Goal: Obtain resource: Obtain resource

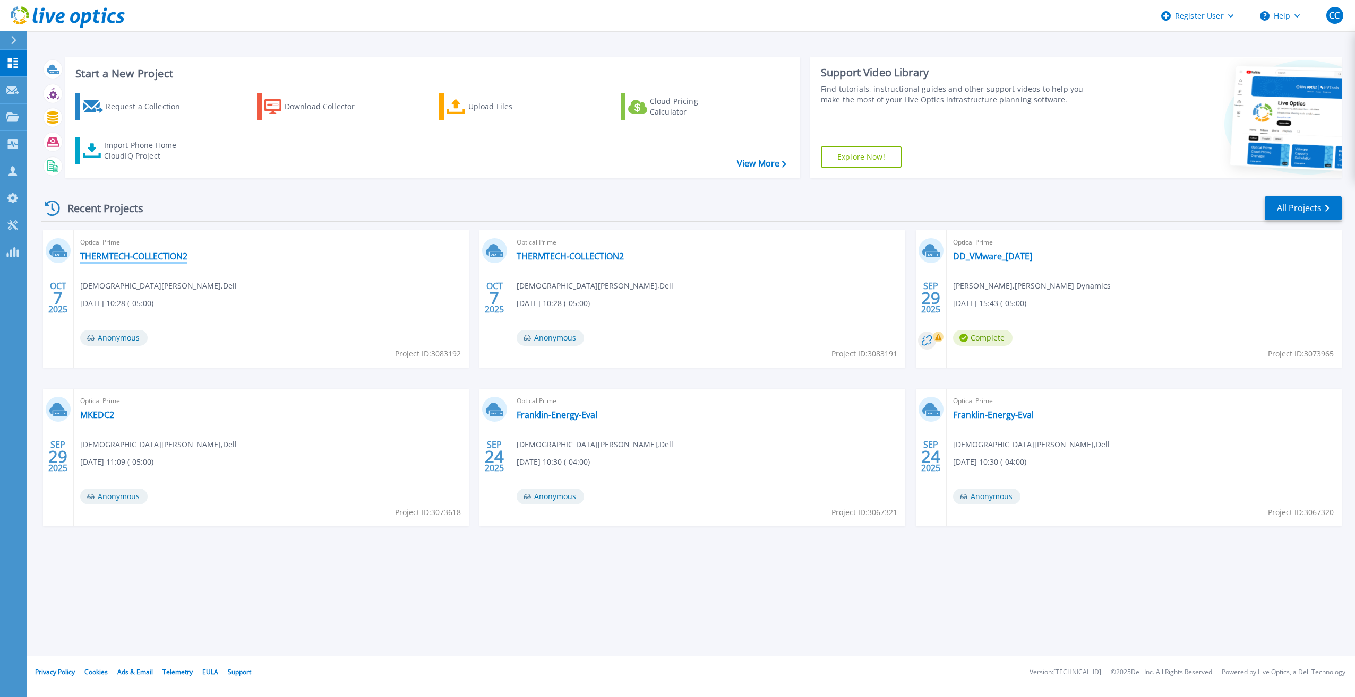
click at [134, 255] on link "THERMTECH-COLLECTION2" at bounding box center [133, 256] width 107 height 11
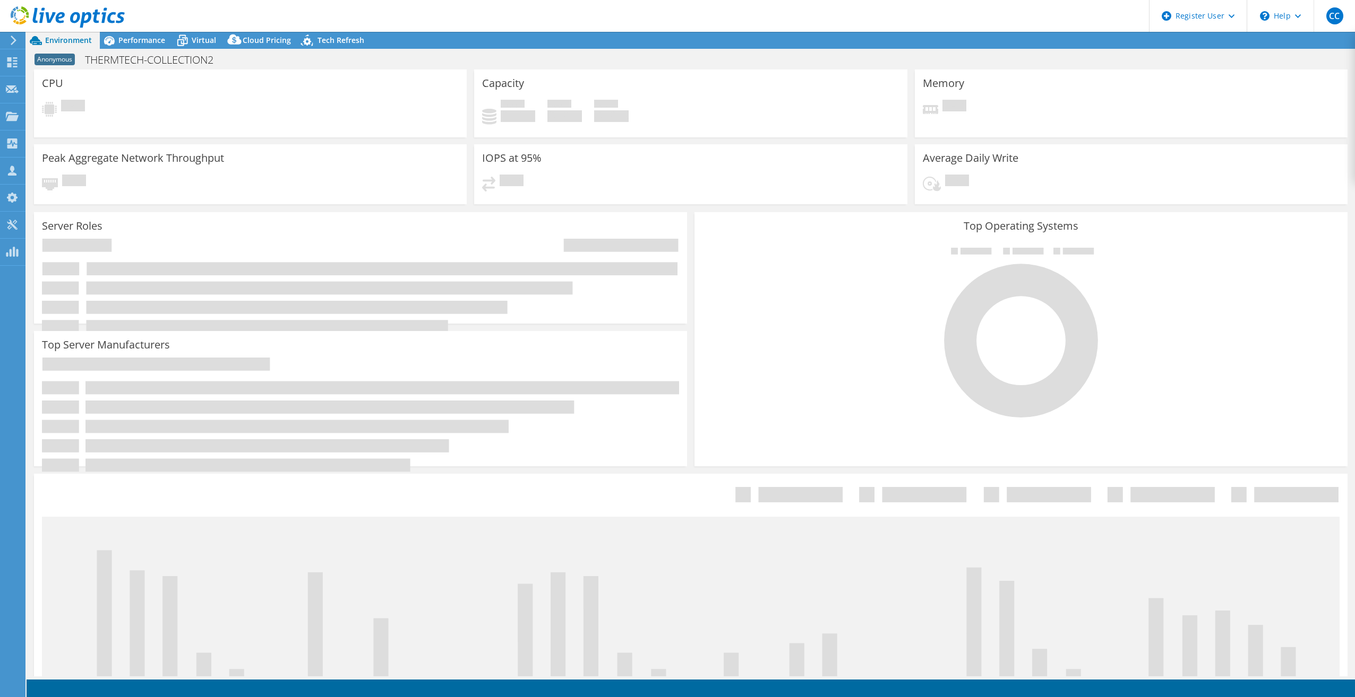
select select "USD"
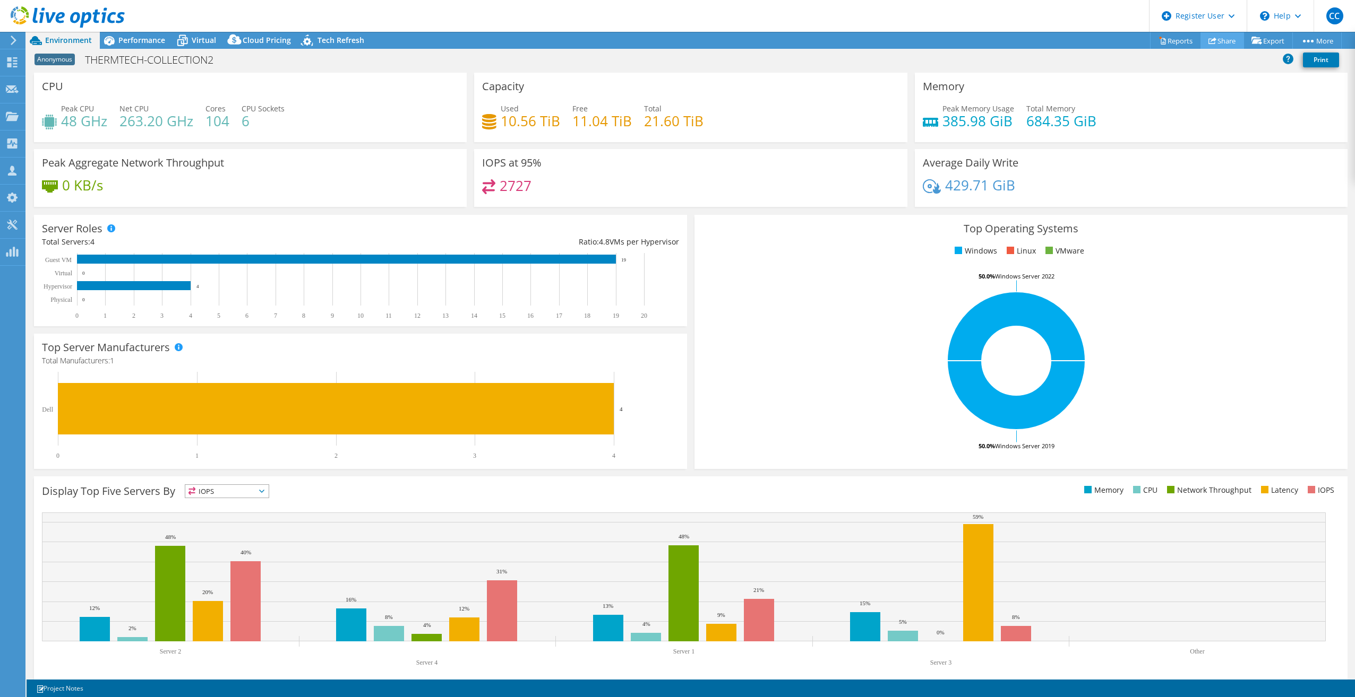
click at [1231, 39] on link "Share" at bounding box center [1222, 40] width 44 height 16
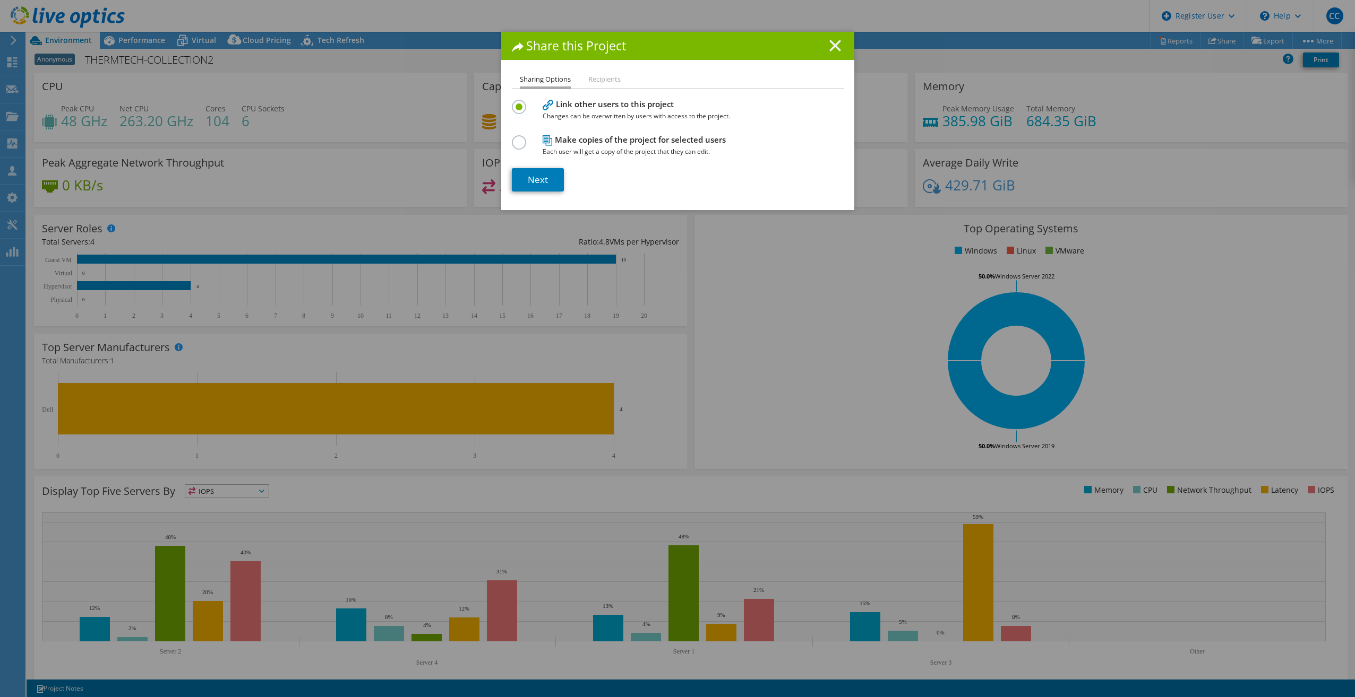
click at [830, 44] on line at bounding box center [835, 45] width 11 height 11
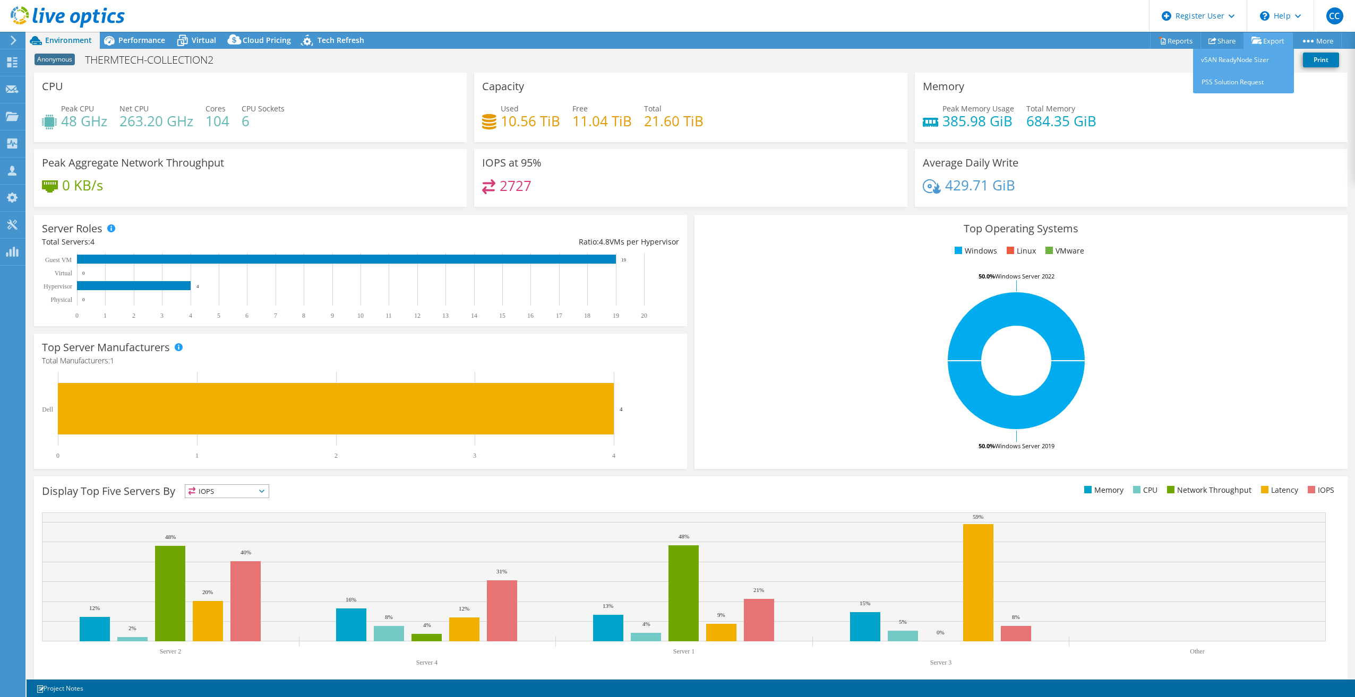
click at [1251, 37] on icon at bounding box center [1256, 41] width 11 height 8
click at [1160, 37] on link "Reports" at bounding box center [1175, 40] width 51 height 16
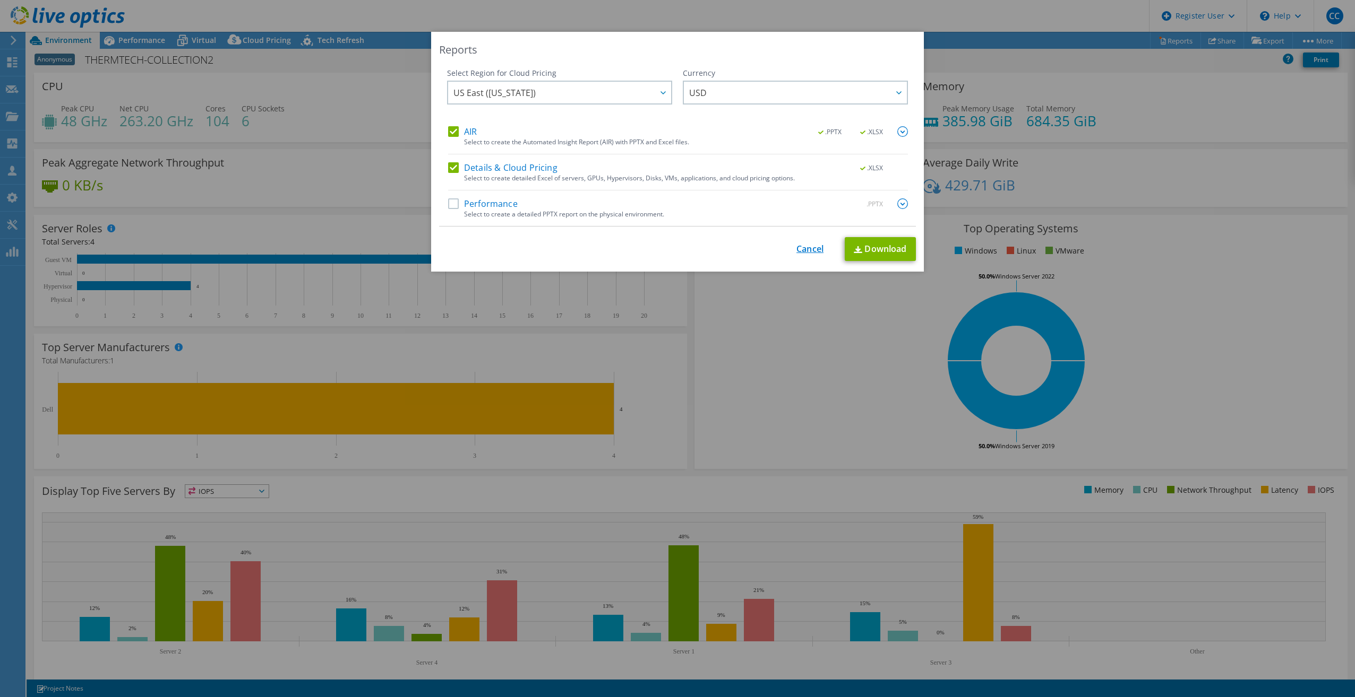
click at [801, 249] on link "Cancel" at bounding box center [809, 249] width 27 height 10
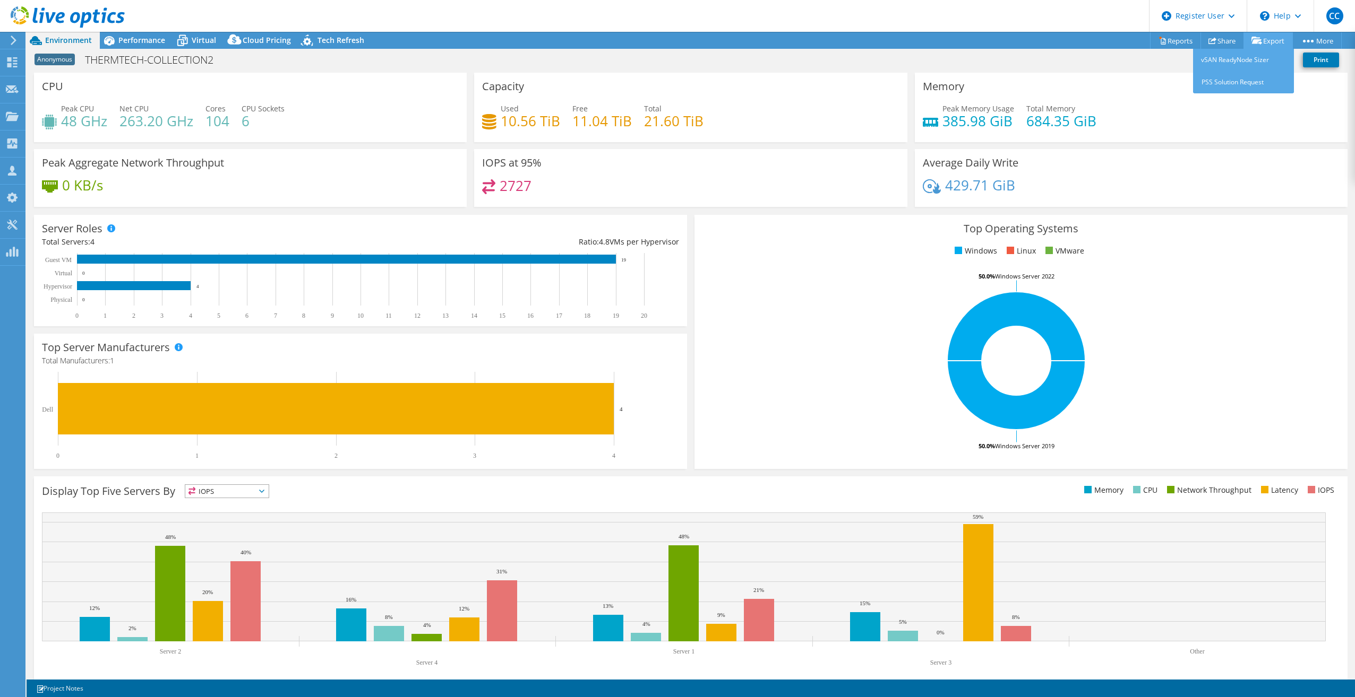
click at [1260, 43] on link "Export" at bounding box center [1267, 40] width 49 height 16
click at [1245, 53] on link "vSAN ReadyNode Sizer" at bounding box center [1243, 60] width 101 height 22
click at [1217, 45] on link "Share" at bounding box center [1222, 40] width 44 height 16
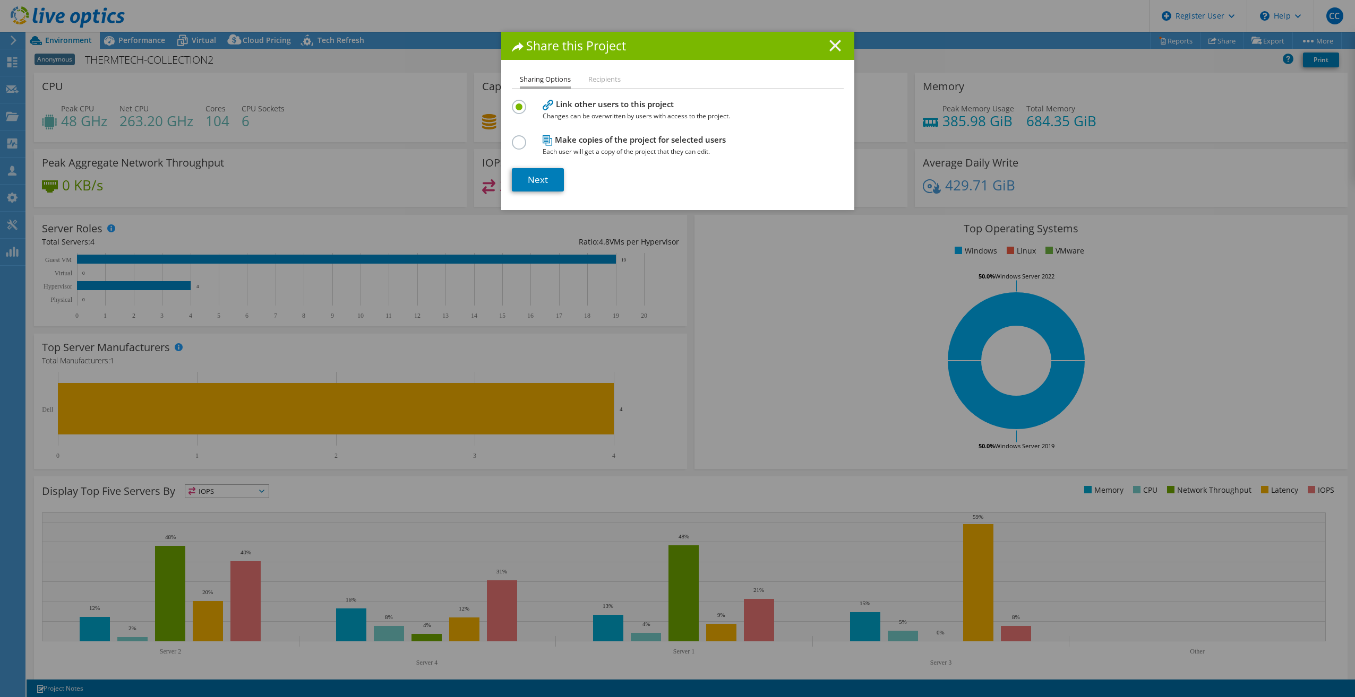
click at [829, 45] on icon at bounding box center [835, 46] width 12 height 12
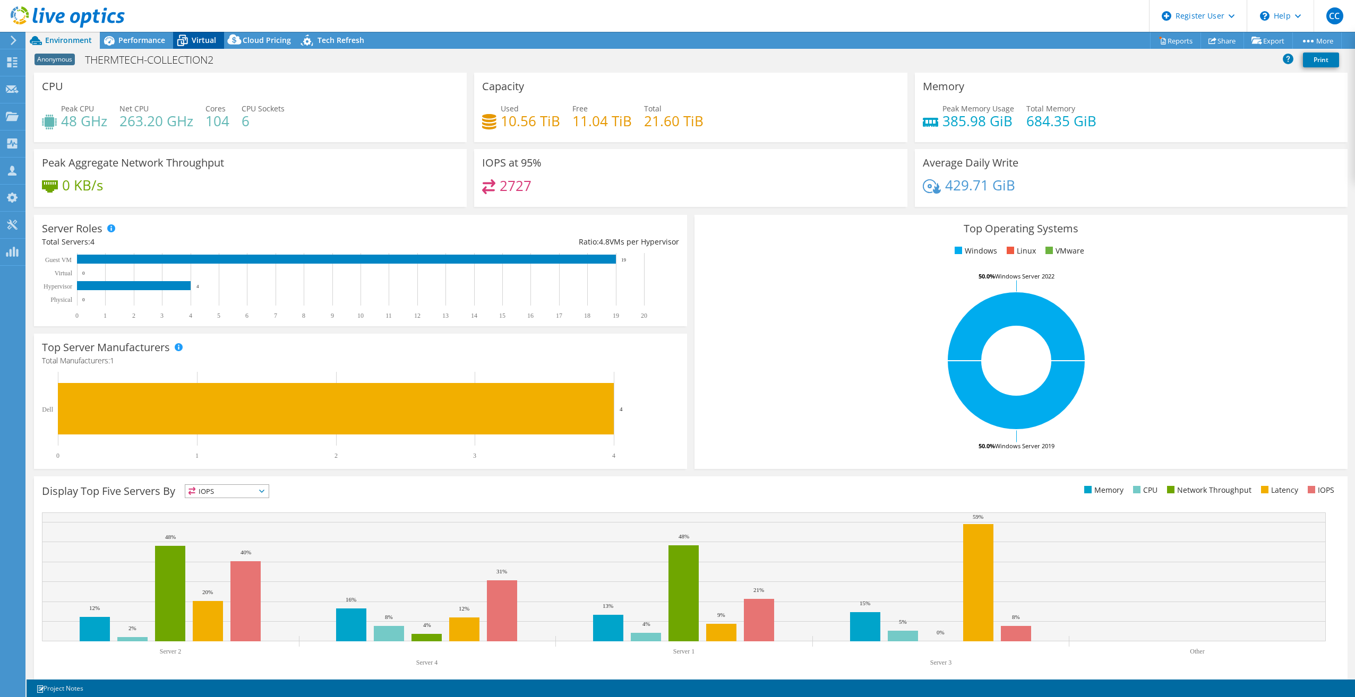
click at [206, 40] on span "Virtual" at bounding box center [204, 40] width 24 height 10
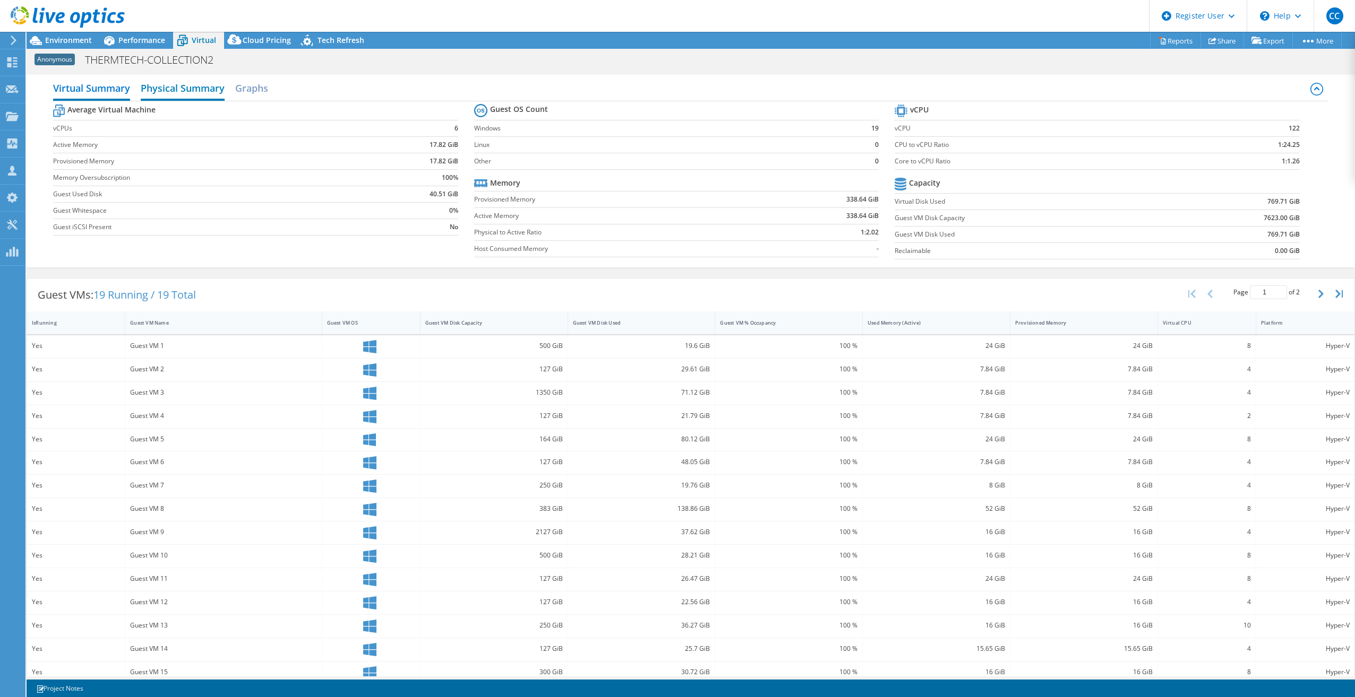
click at [192, 84] on h2 "Physical Summary" at bounding box center [183, 88] width 84 height 23
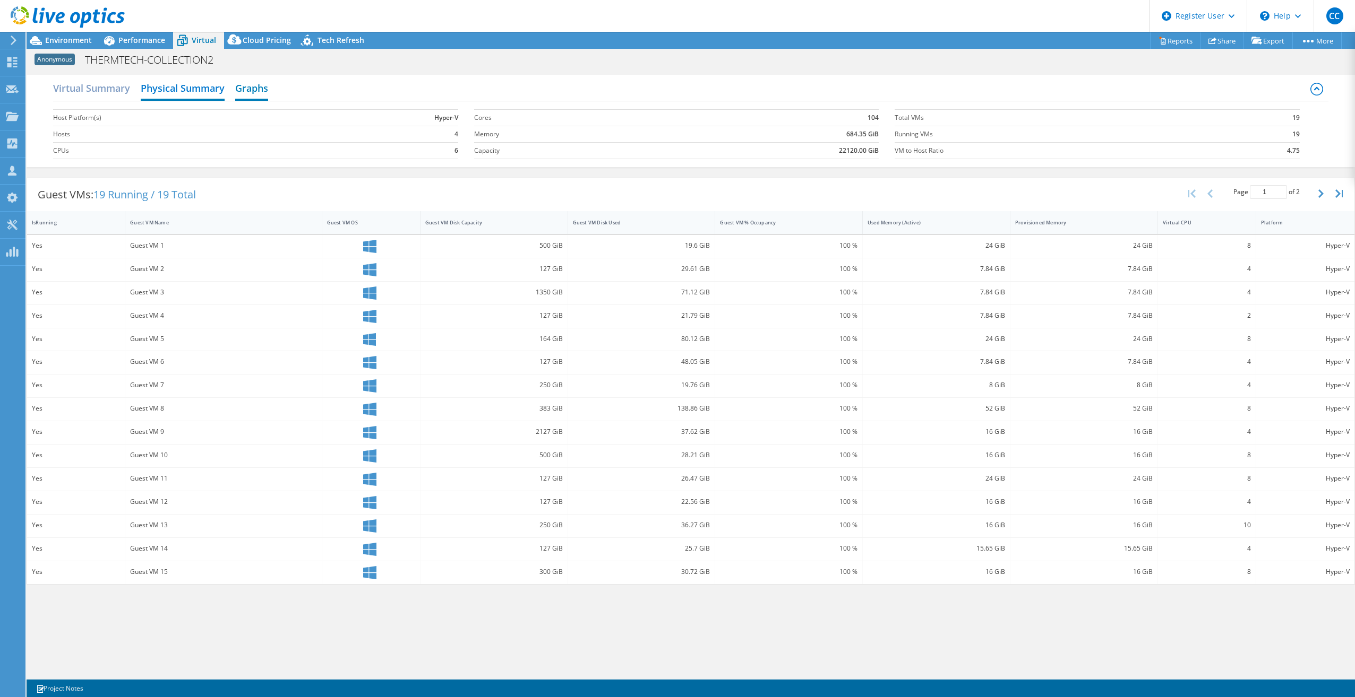
click at [251, 82] on h2 "Graphs" at bounding box center [251, 88] width 33 height 23
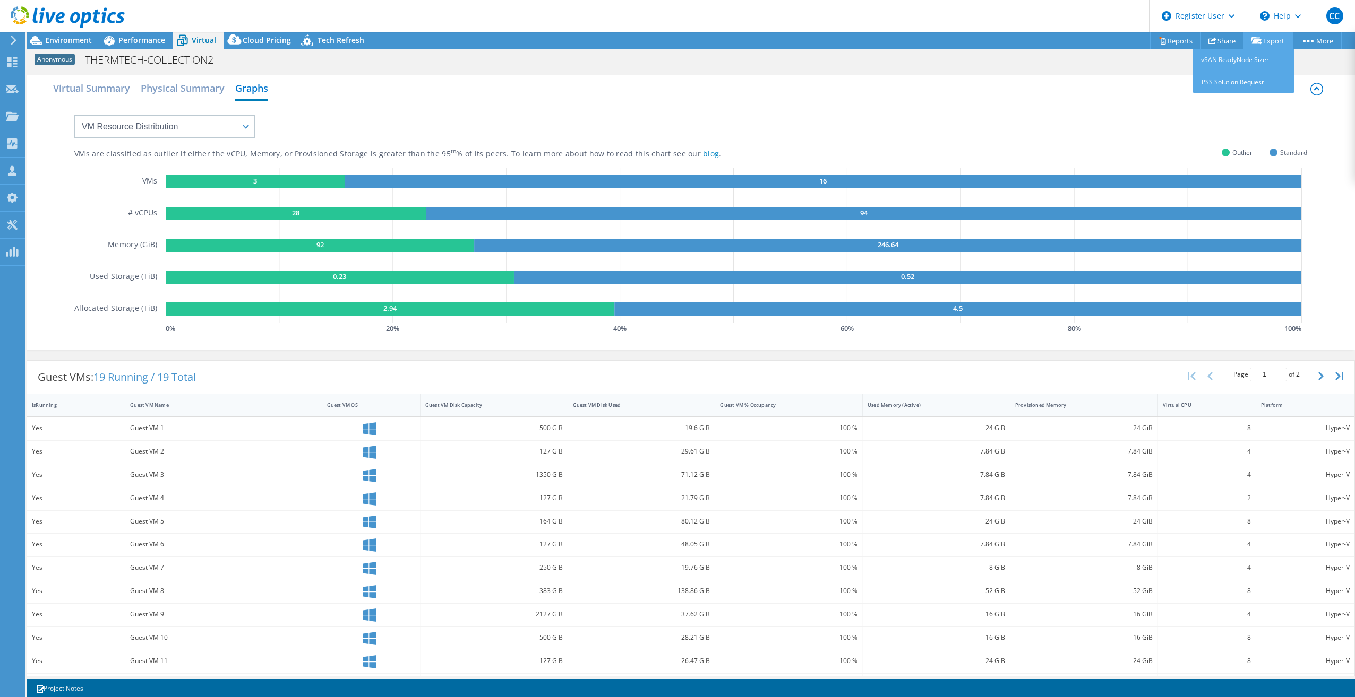
click at [1269, 38] on link "Export" at bounding box center [1267, 40] width 49 height 16
click at [1232, 75] on link "PSS Solution Request" at bounding box center [1243, 82] width 101 height 22
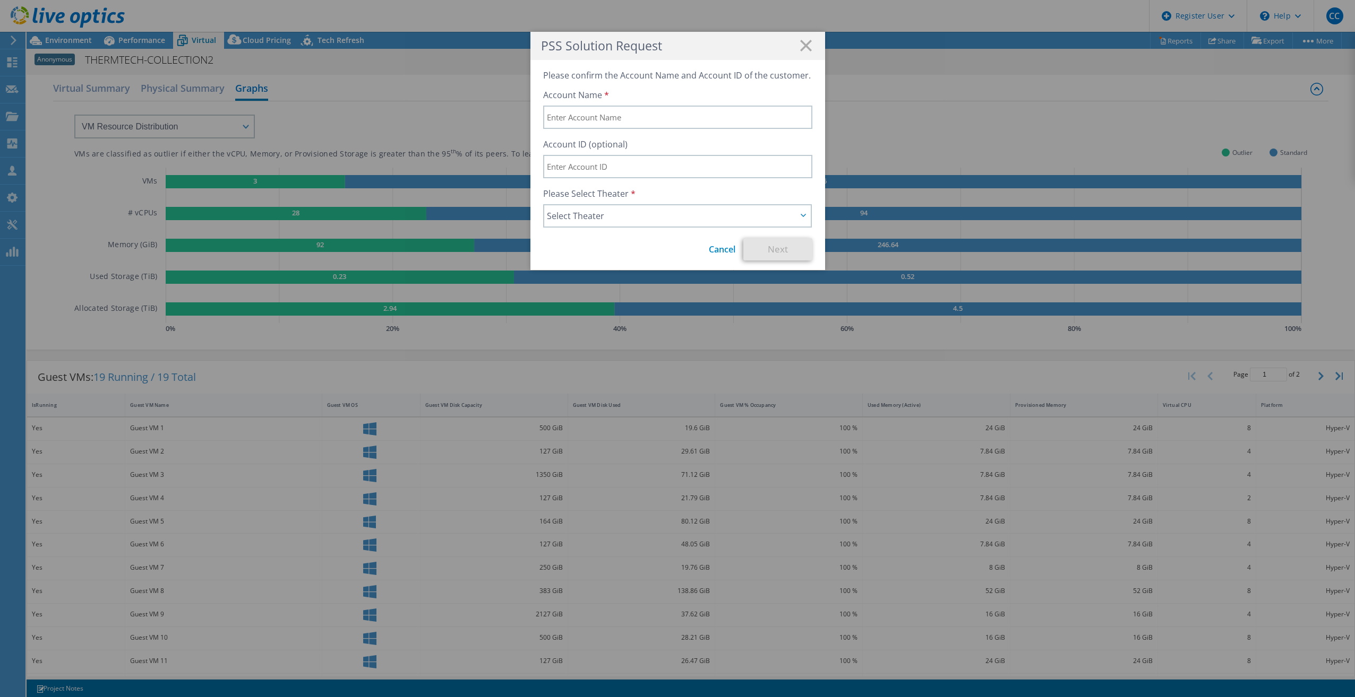
click at [808, 41] on h1 "PSS Solution Request" at bounding box center [677, 46] width 273 height 12
click at [800, 42] on line at bounding box center [805, 45] width 11 height 11
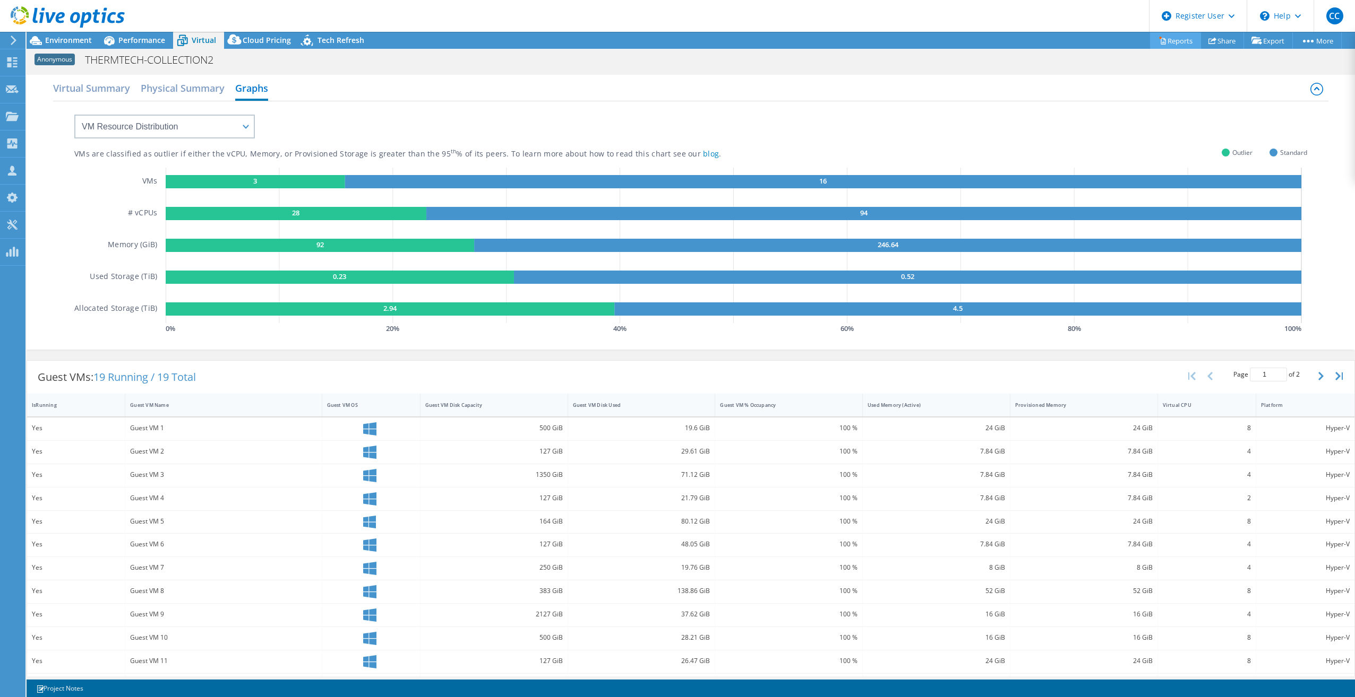
click at [1176, 44] on link "Reports" at bounding box center [1175, 40] width 51 height 16
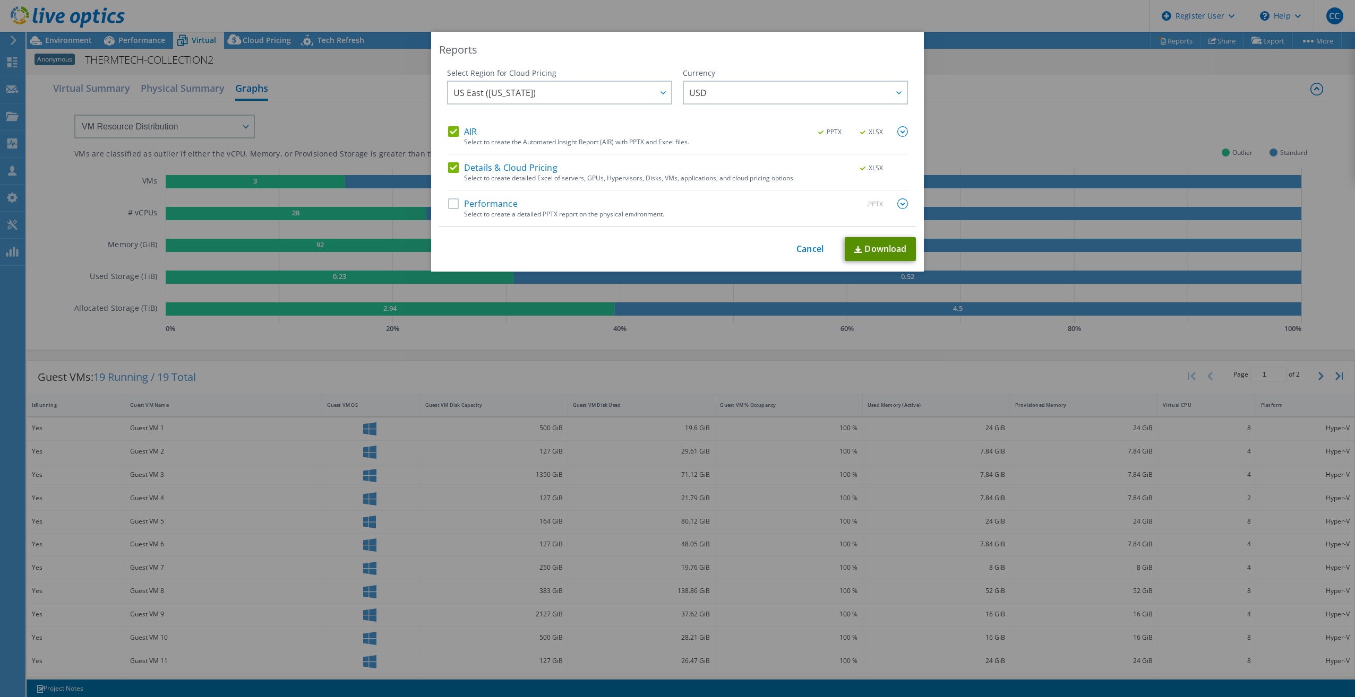
click at [880, 247] on link "Download" at bounding box center [879, 249] width 71 height 24
click at [835, 102] on span "USD" at bounding box center [798, 93] width 218 height 22
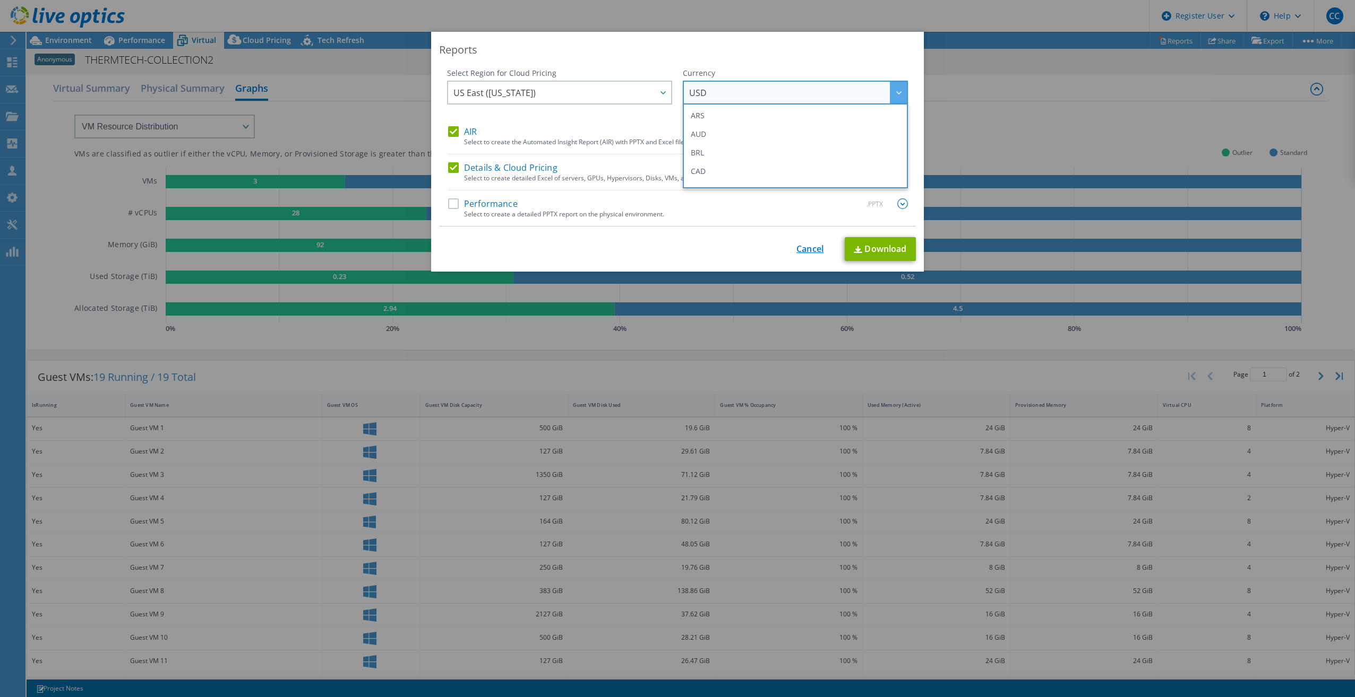
click at [801, 249] on link "Cancel" at bounding box center [809, 249] width 27 height 10
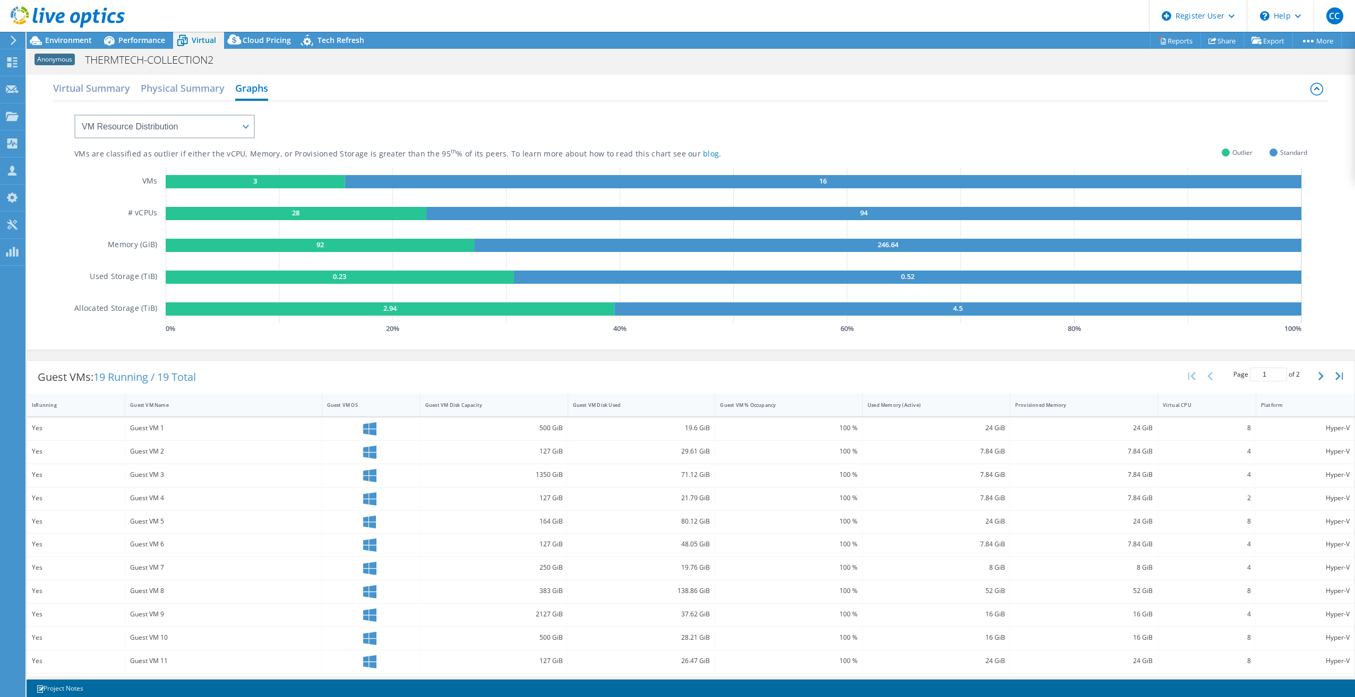
click at [409, 116] on div "VMs are classified as outlier if either the vCPU, Memory, or Provisioned Storag…" at bounding box center [690, 218] width 1232 height 235
click at [178, 91] on h2 "Physical Summary" at bounding box center [183, 88] width 84 height 23
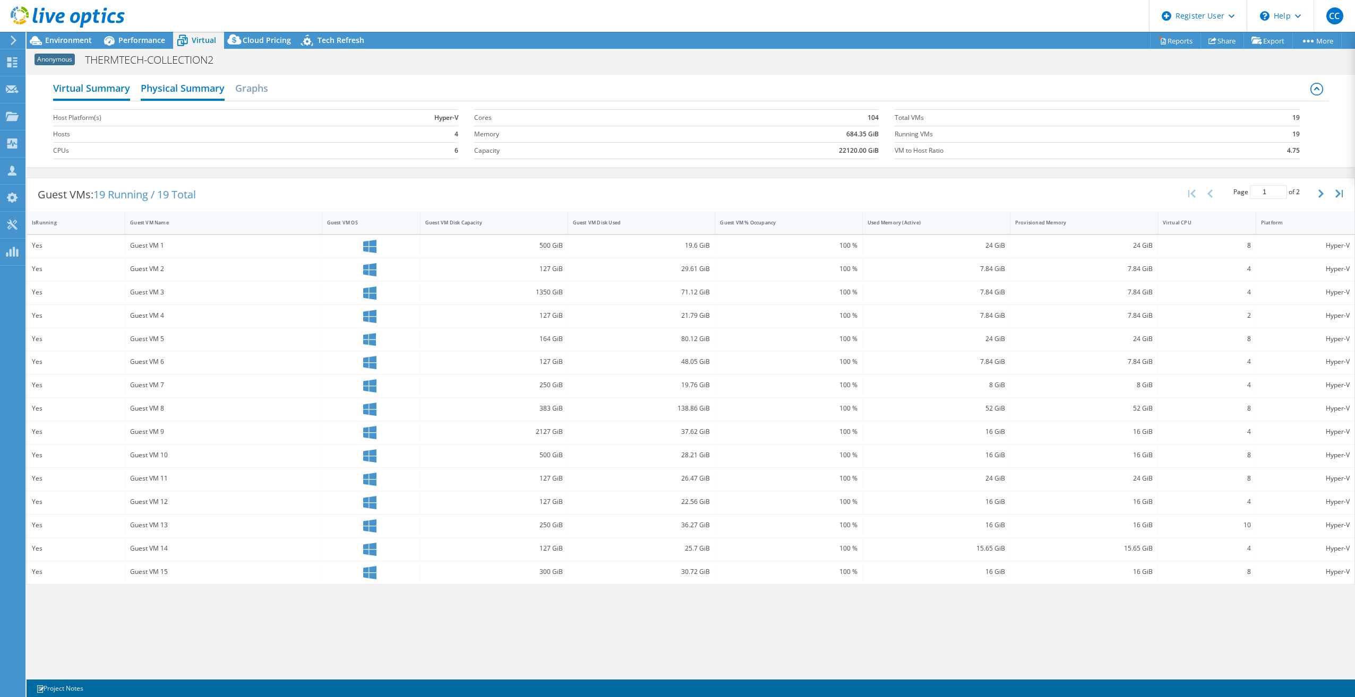
click at [103, 81] on h2 "Virtual Summary" at bounding box center [91, 88] width 77 height 23
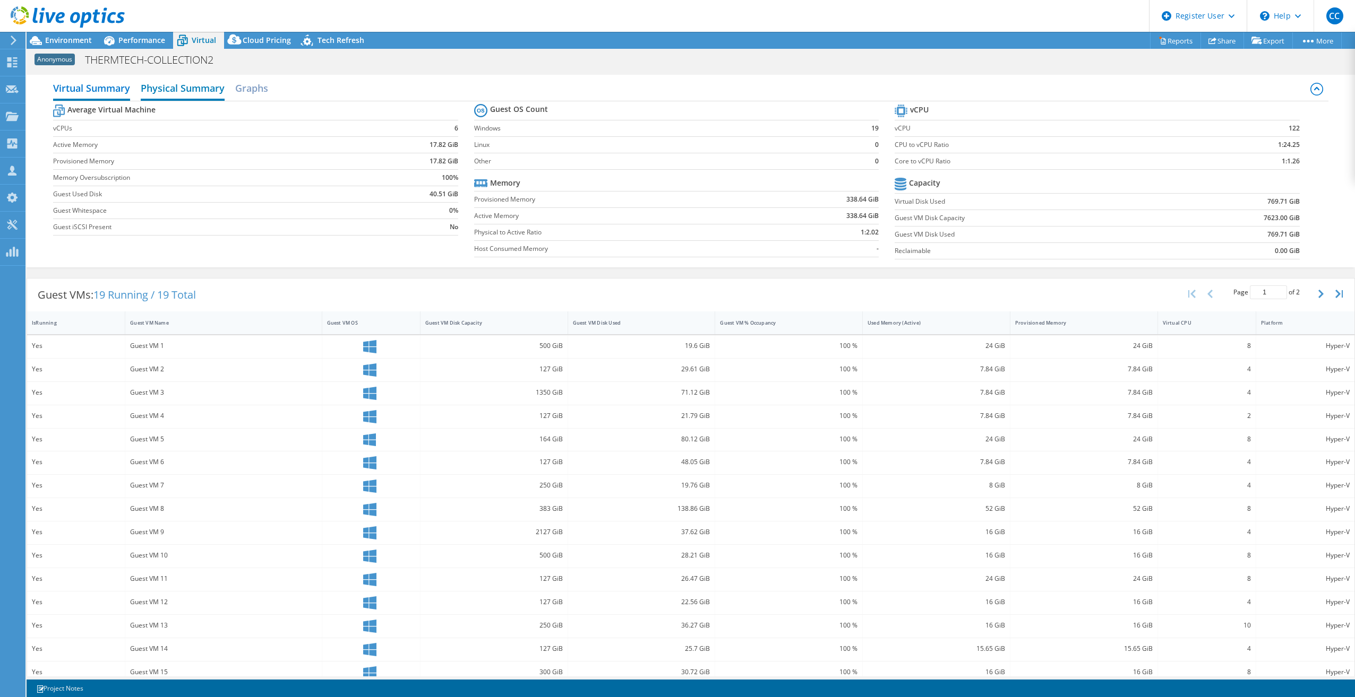
click at [197, 81] on h2 "Physical Summary" at bounding box center [183, 88] width 84 height 23
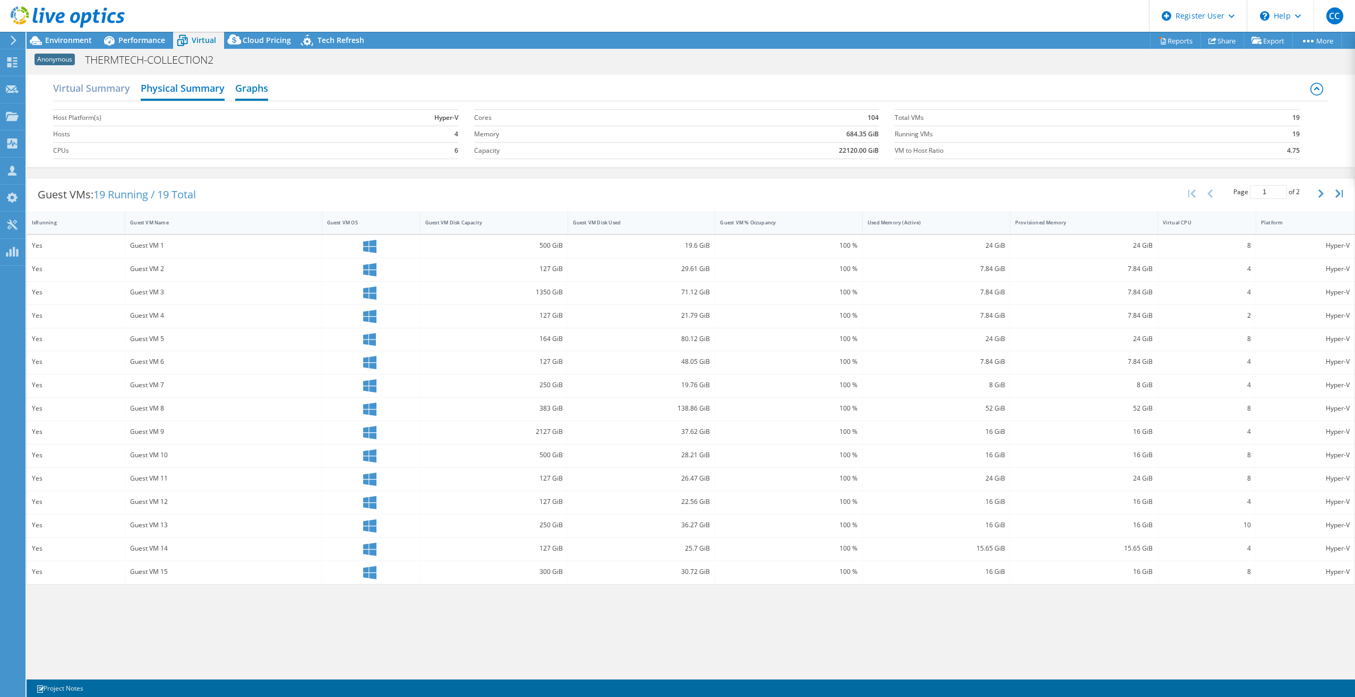
click at [256, 87] on h2 "Graphs" at bounding box center [251, 88] width 33 height 23
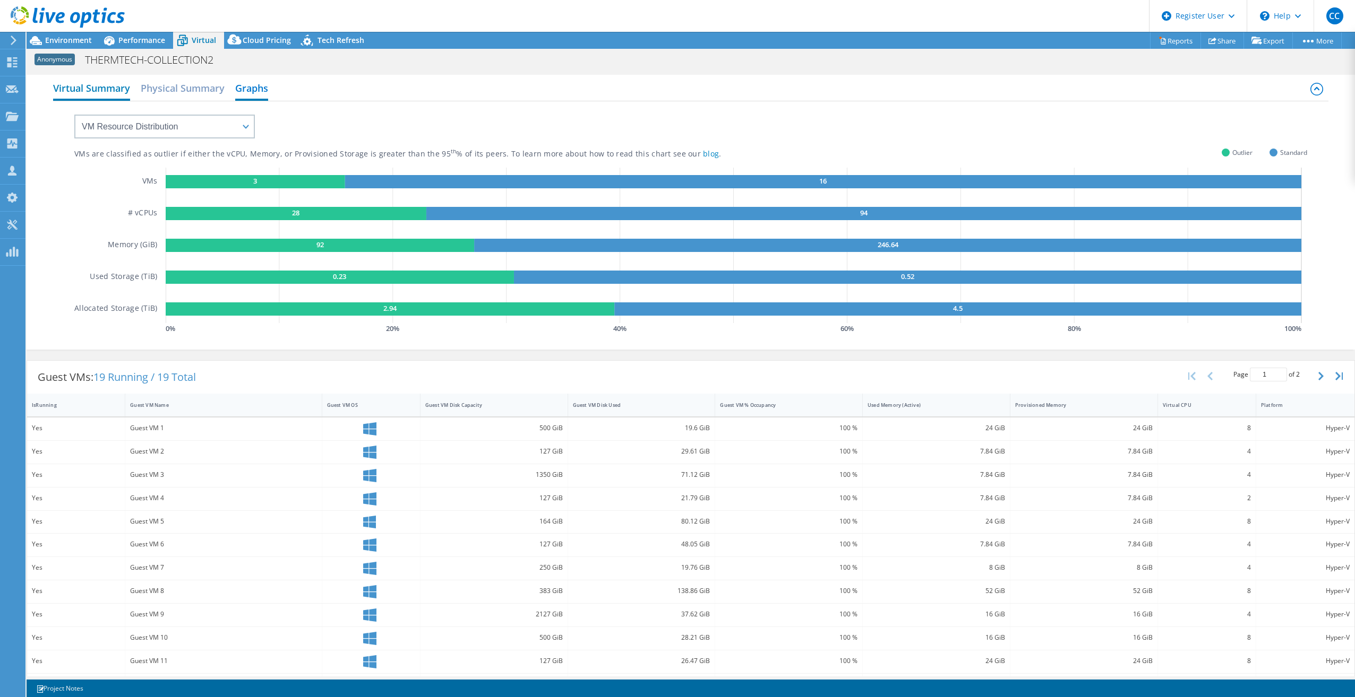
click at [118, 88] on h2 "Virtual Summary" at bounding box center [91, 88] width 77 height 23
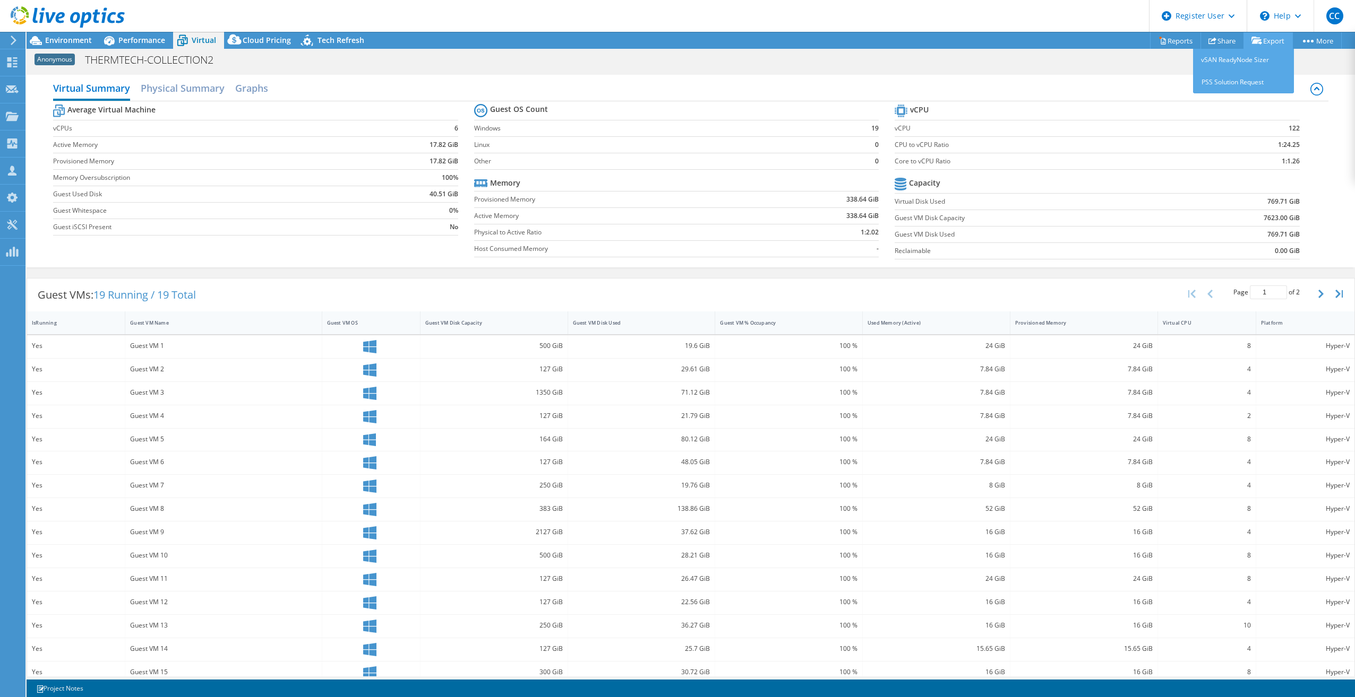
click at [1258, 37] on link "Export" at bounding box center [1267, 40] width 49 height 16
click at [1217, 44] on link "Share" at bounding box center [1222, 40] width 44 height 16
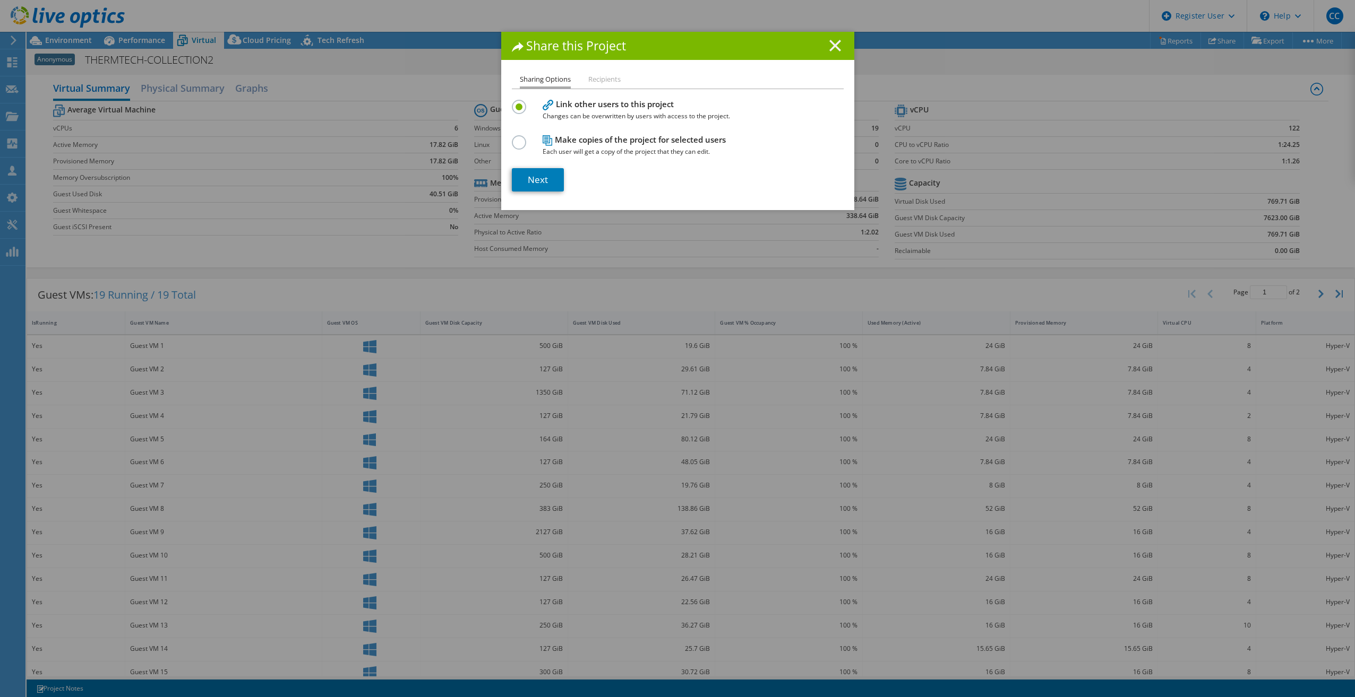
click at [829, 41] on icon at bounding box center [835, 46] width 12 height 12
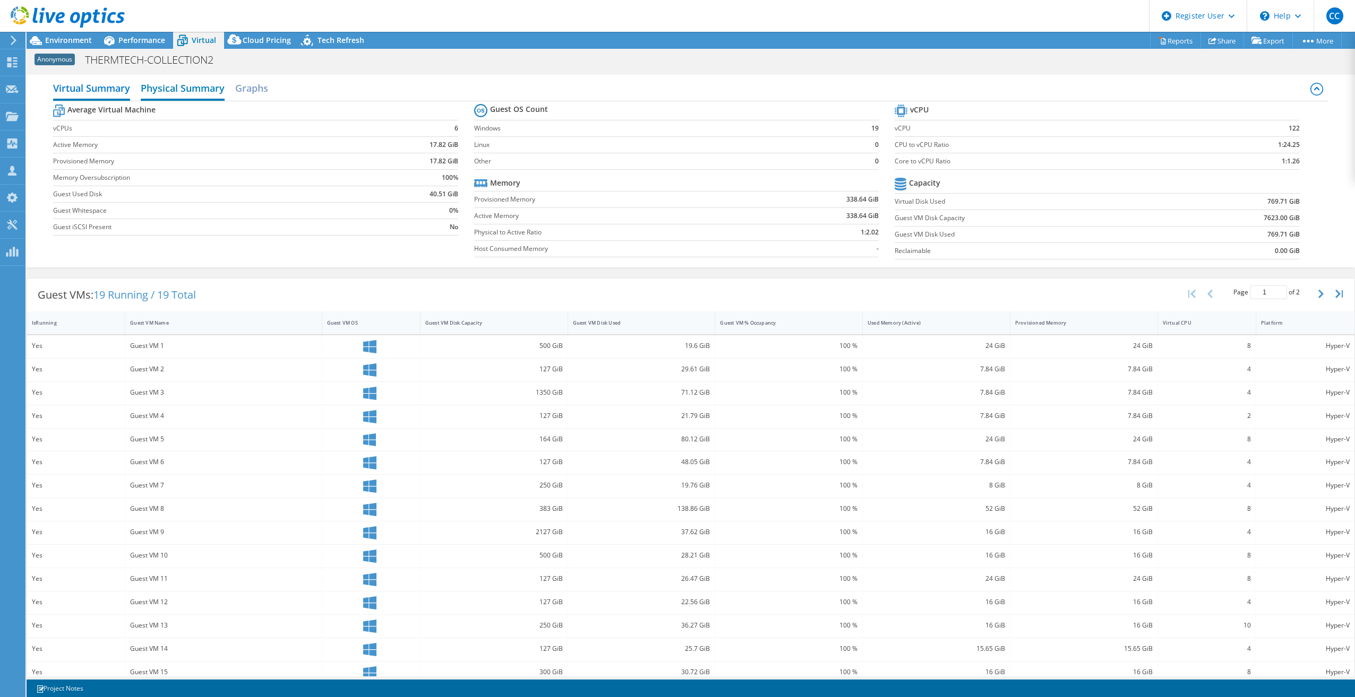
click at [178, 83] on h2 "Physical Summary" at bounding box center [183, 88] width 84 height 23
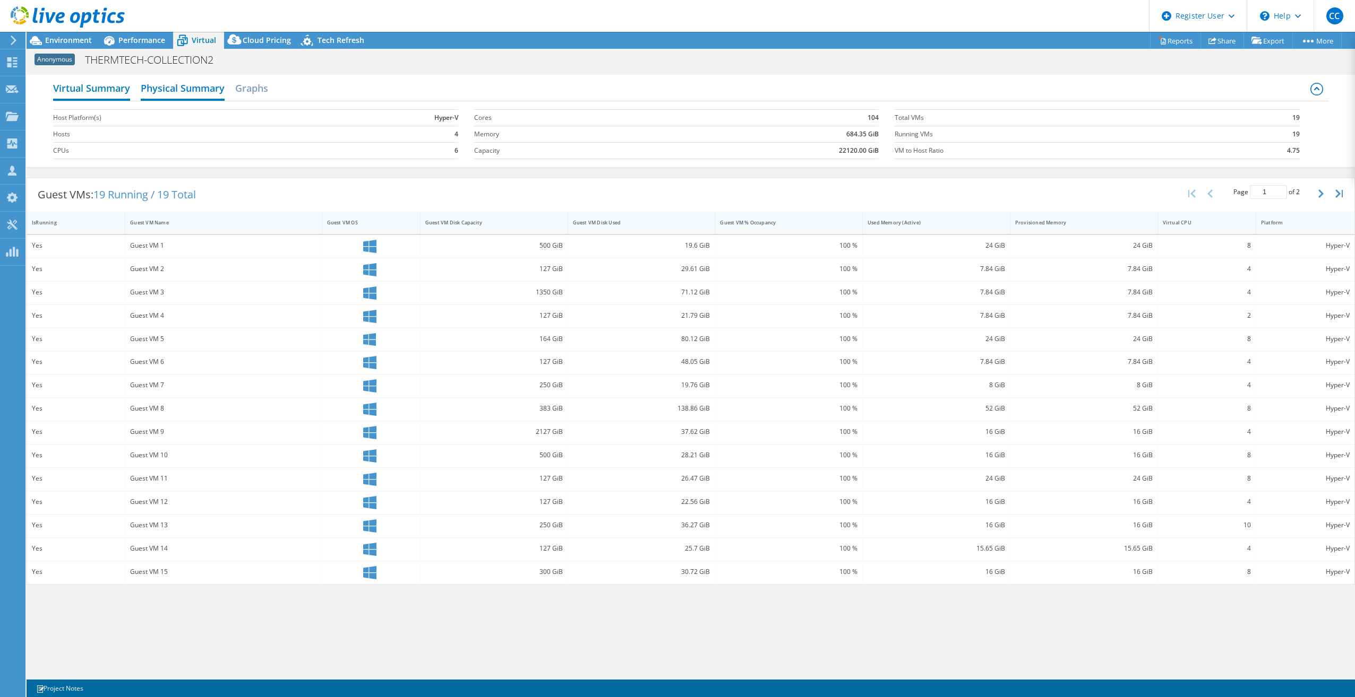
click at [105, 83] on h2 "Virtual Summary" at bounding box center [91, 88] width 77 height 23
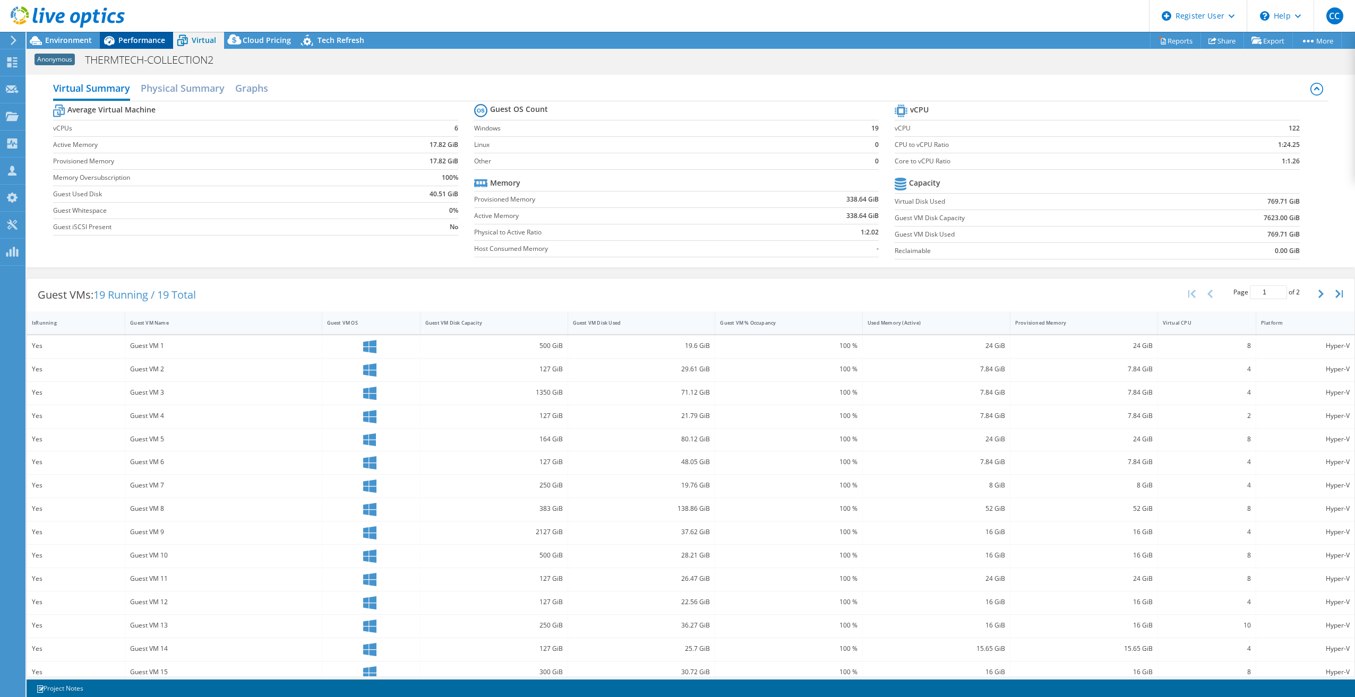
click at [140, 39] on span "Performance" at bounding box center [141, 40] width 47 height 10
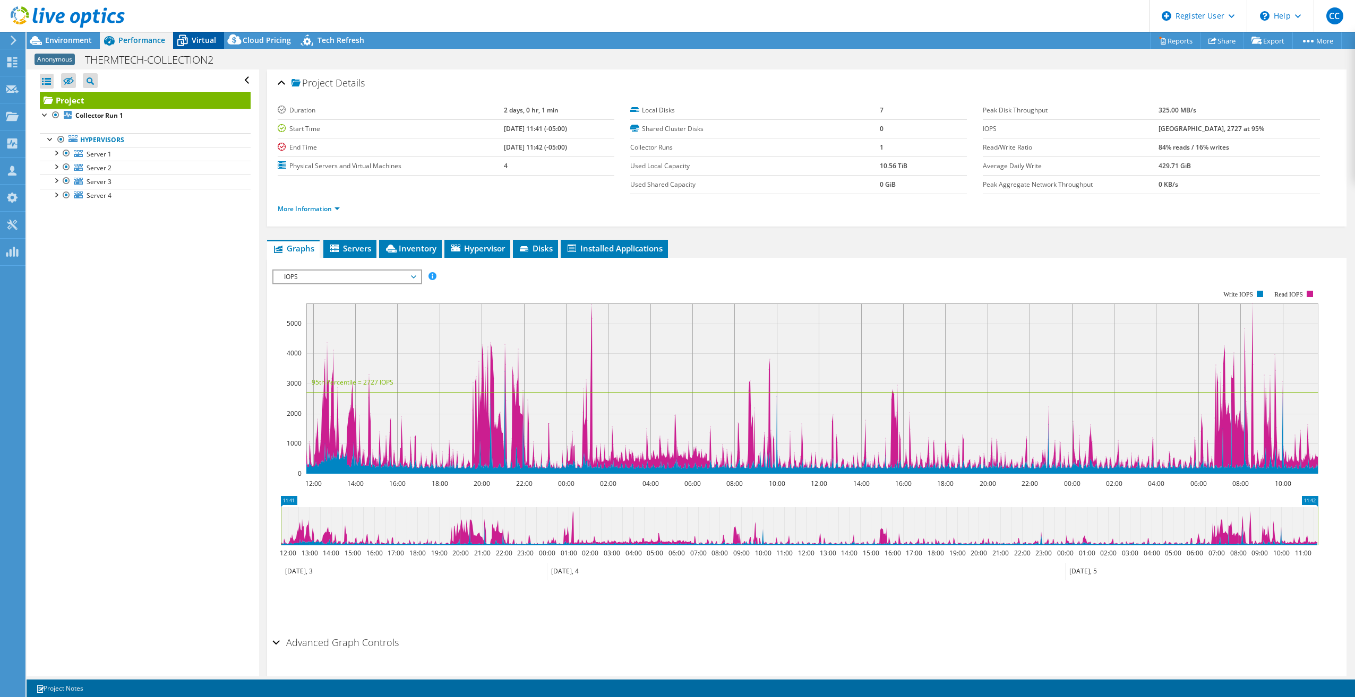
click at [190, 38] on icon at bounding box center [182, 40] width 19 height 19
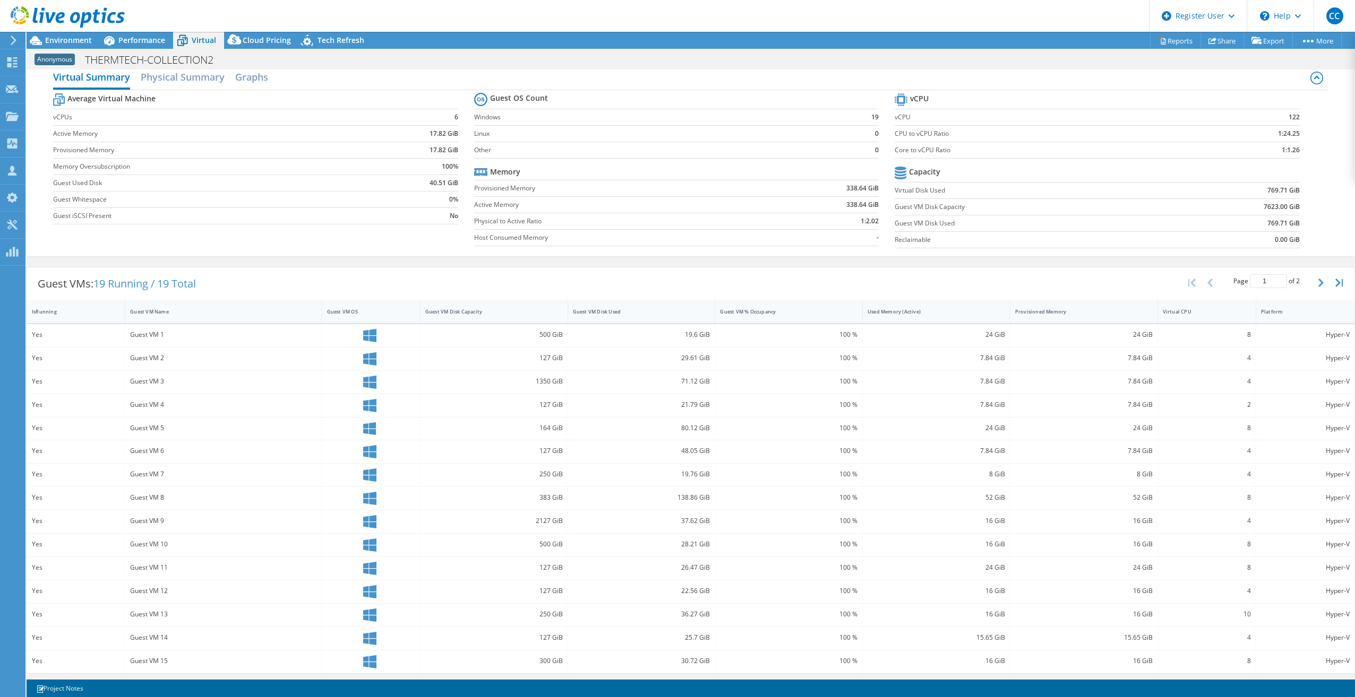
scroll to position [14, 0]
click at [124, 36] on span "Performance" at bounding box center [141, 40] width 47 height 10
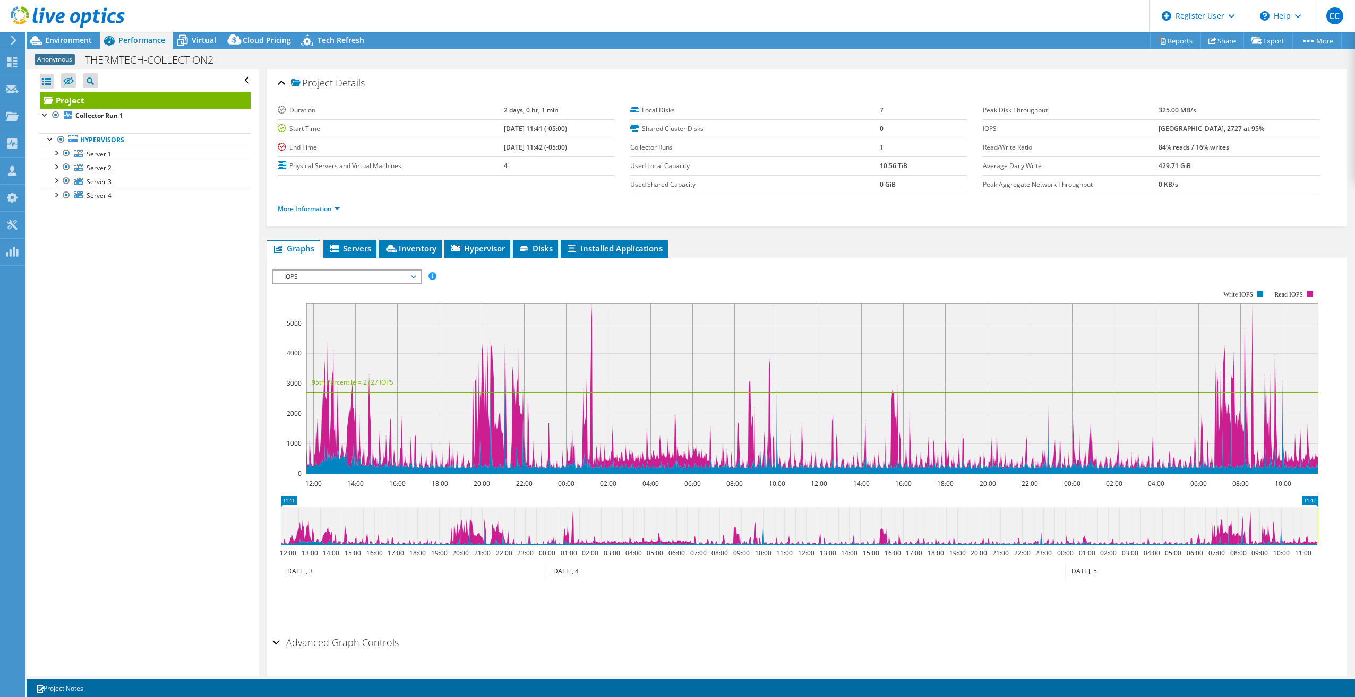
click at [84, 35] on div at bounding box center [62, 18] width 125 height 36
click at [155, 37] on span "Performance" at bounding box center [141, 40] width 47 height 10
click at [49, 36] on span "Environment" at bounding box center [68, 40] width 47 height 10
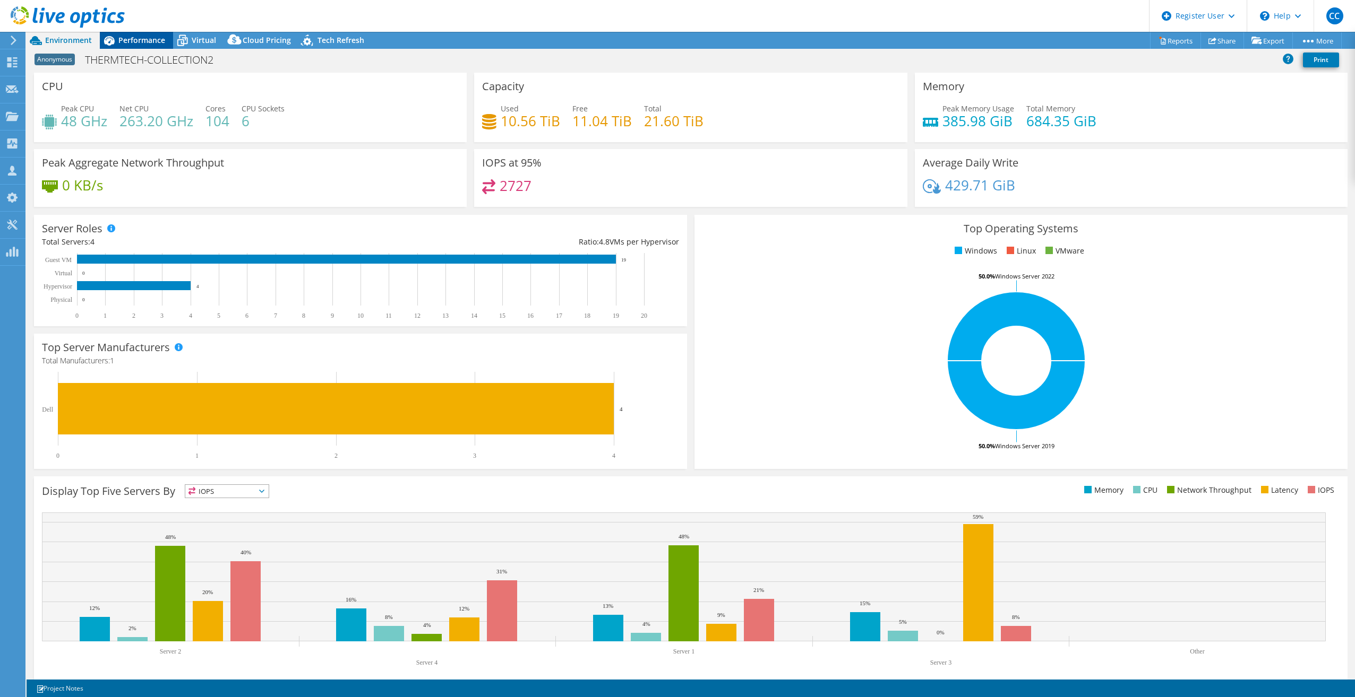
click at [167, 32] on div "Performance" at bounding box center [136, 40] width 73 height 17
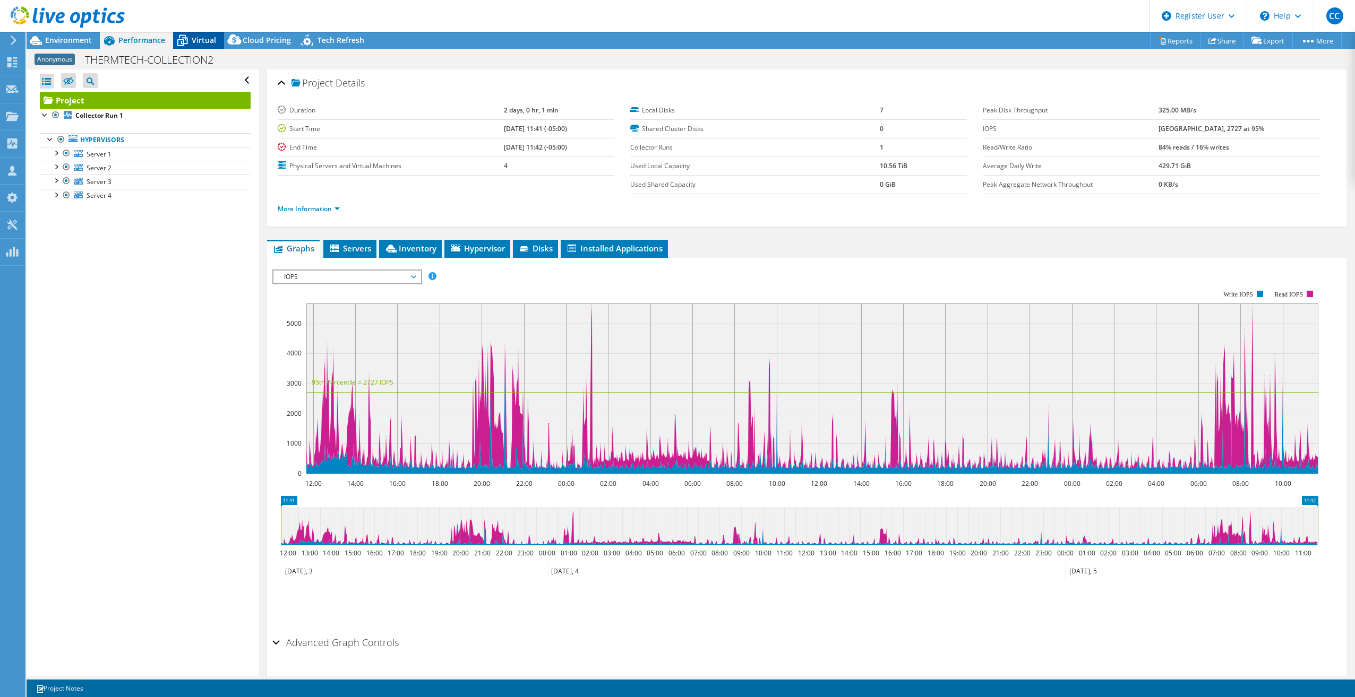
click at [185, 33] on icon at bounding box center [182, 40] width 19 height 19
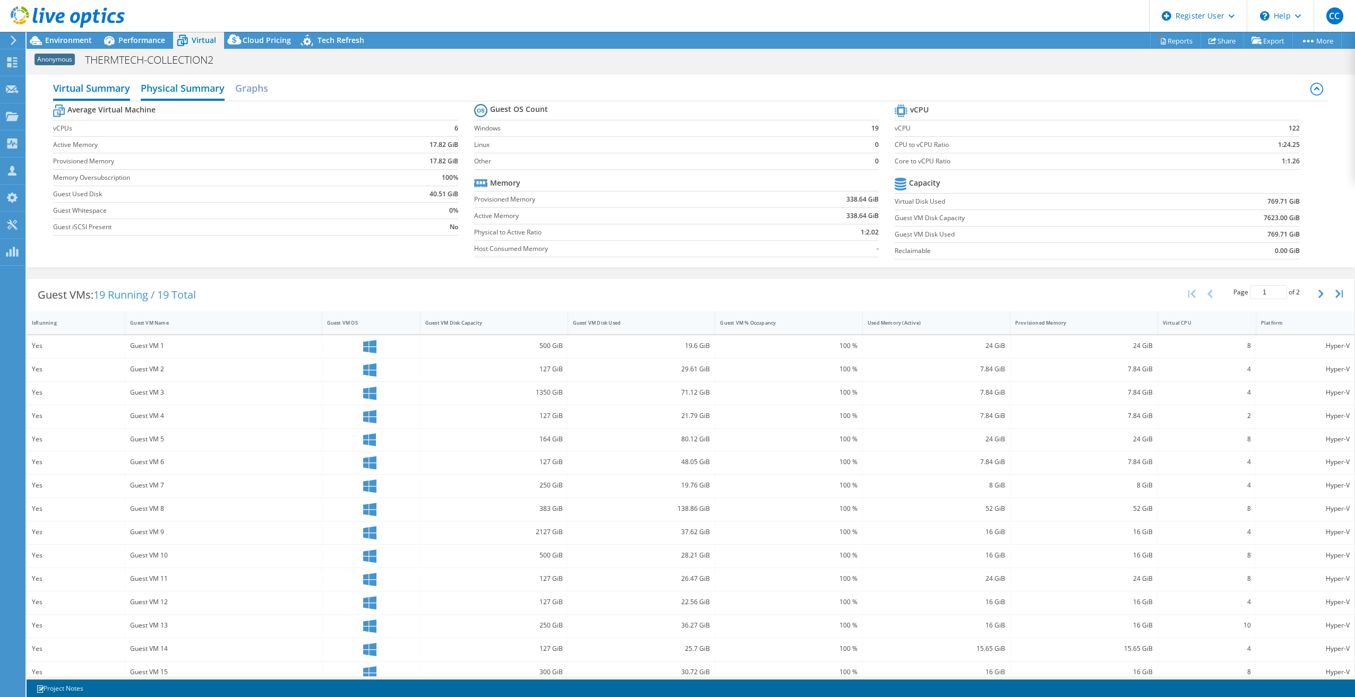
click at [174, 84] on h2 "Physical Summary" at bounding box center [183, 88] width 84 height 23
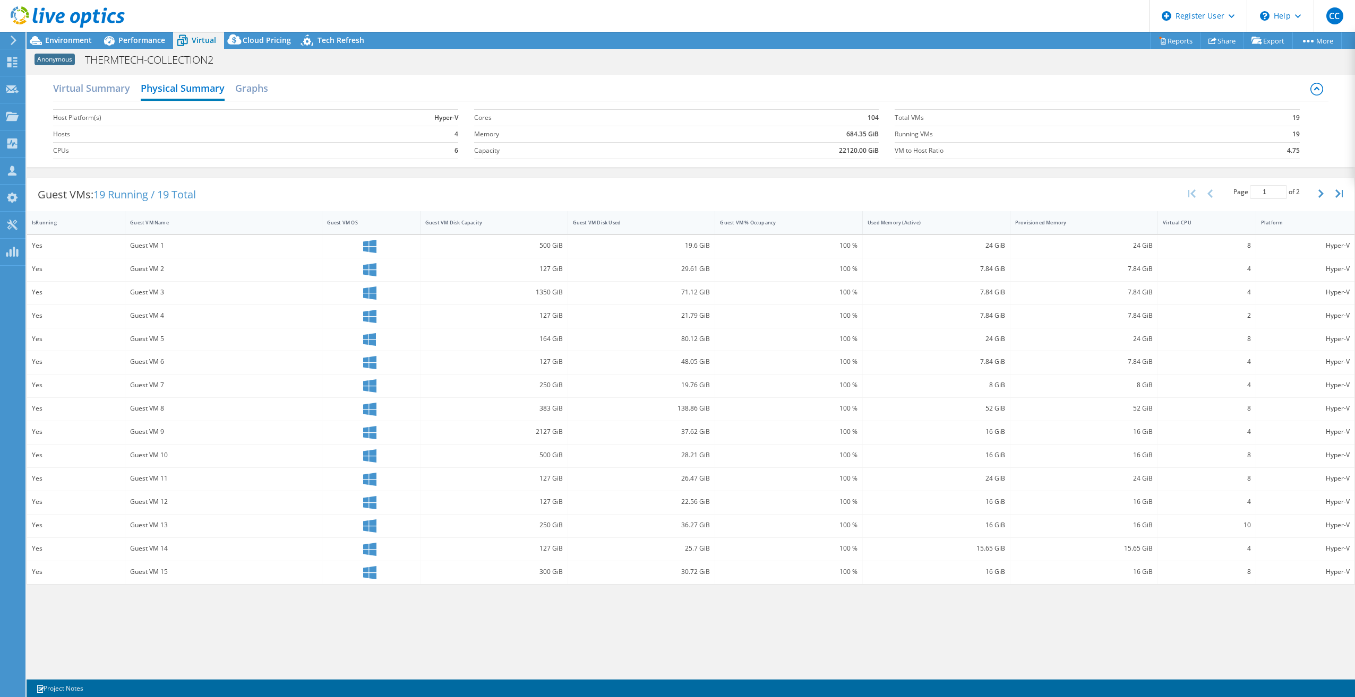
scroll to position [29, 0]
drag, startPoint x: 81, startPoint y: 89, endPoint x: 90, endPoint y: 91, distance: 9.9
click at [81, 89] on h2 "Virtual Summary" at bounding box center [91, 88] width 77 height 23
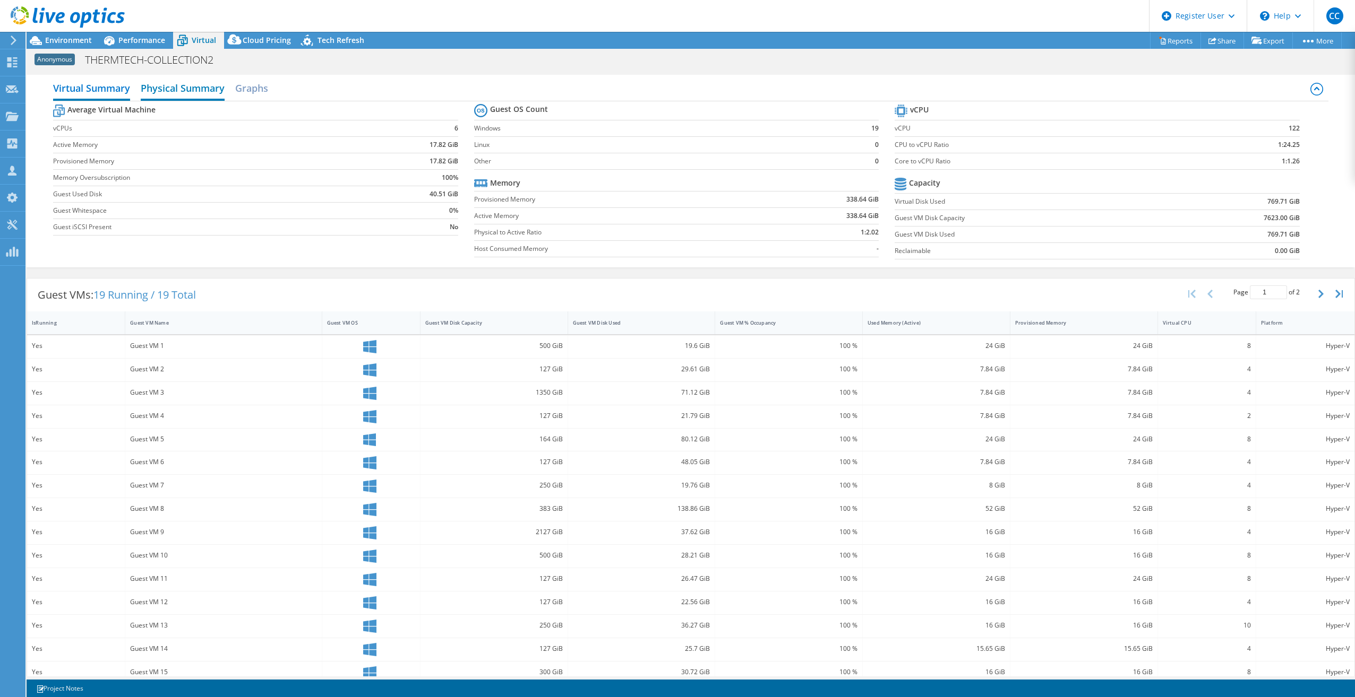
click at [188, 84] on h2 "Physical Summary" at bounding box center [183, 88] width 84 height 23
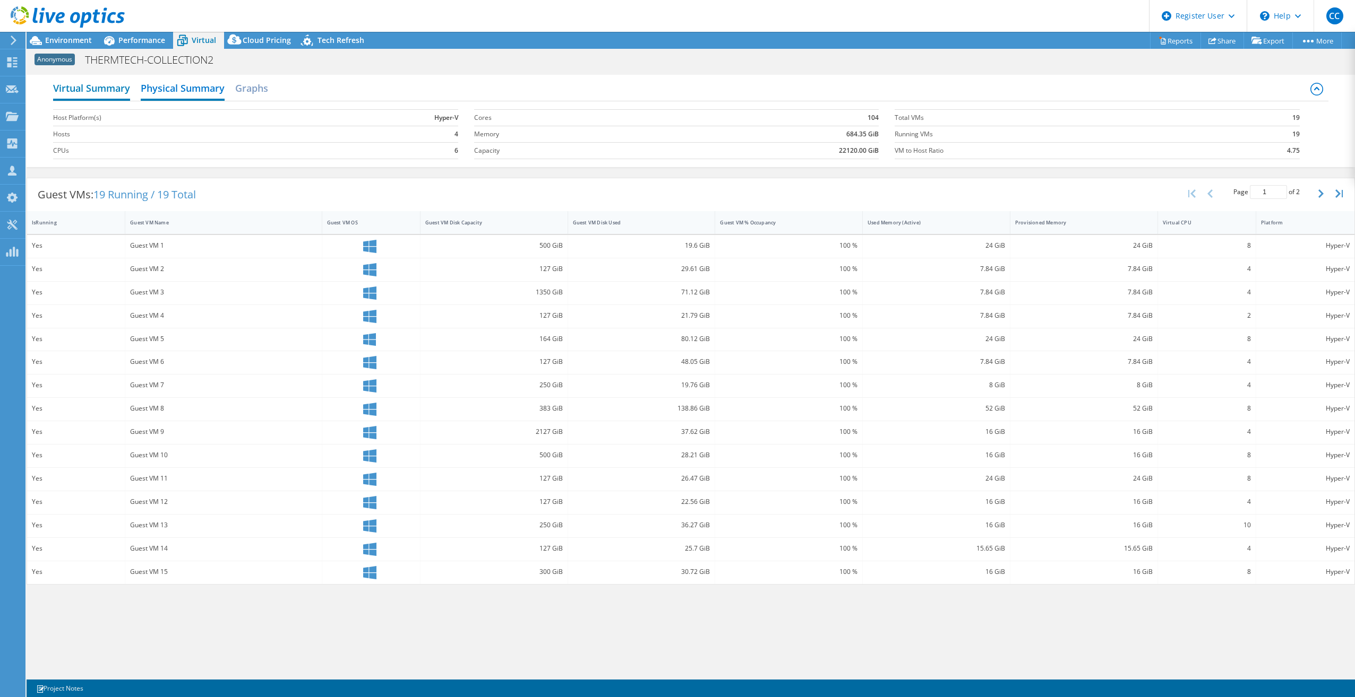
click at [102, 87] on h2 "Virtual Summary" at bounding box center [91, 88] width 77 height 23
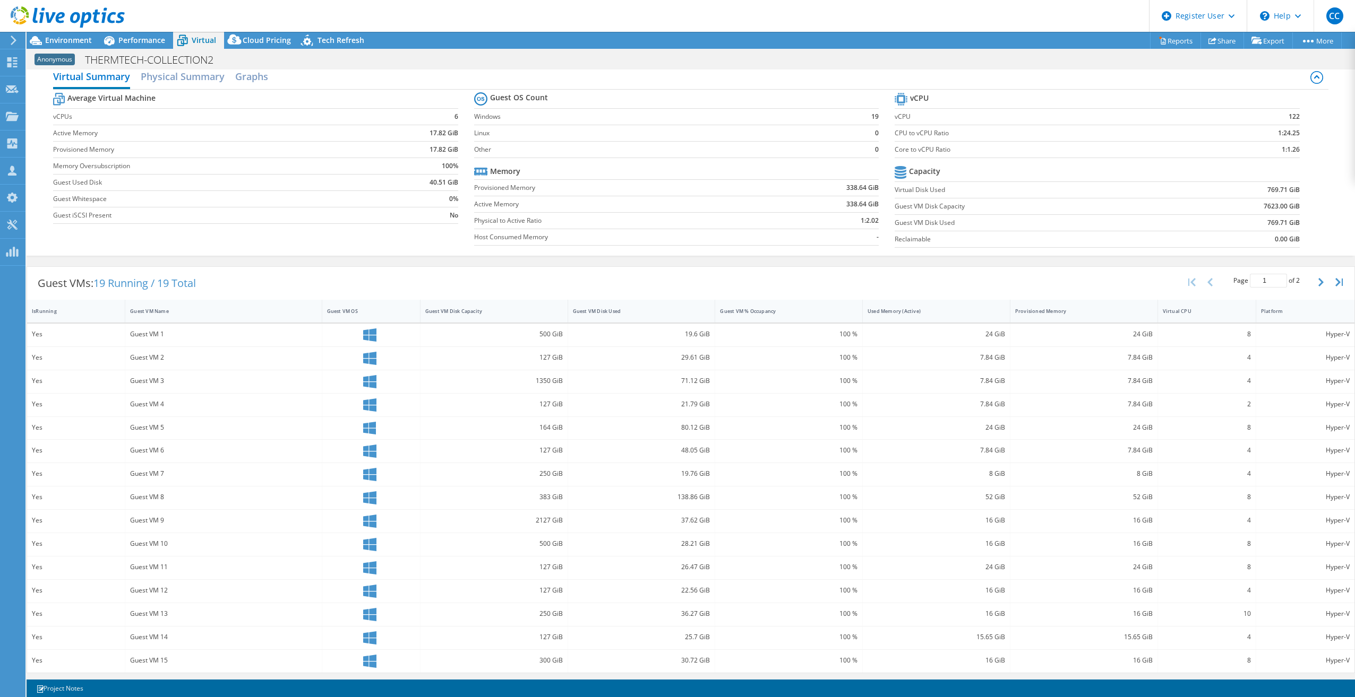
scroll to position [14, 0]
click at [953, 168] on tr "Capacity" at bounding box center [1096, 170] width 405 height 19
click at [641, 159] on section "Guest OS Count Windows 19 Linux 0 Other 0 Memory Provisioned Memory 338.64 GiB …" at bounding box center [684, 168] width 421 height 161
click at [314, 122] on td "vCPUs" at bounding box center [211, 114] width 316 height 16
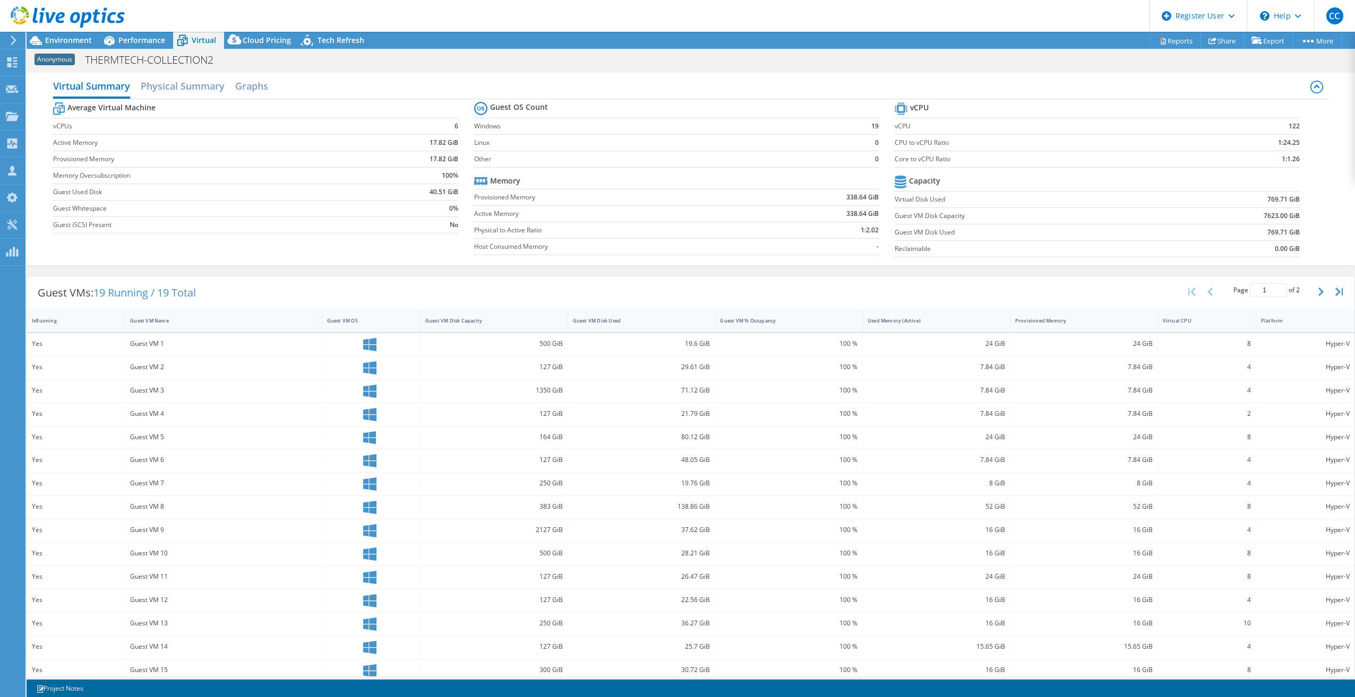
scroll to position [0, 0]
click at [169, 84] on h2 "Physical Summary" at bounding box center [183, 88] width 84 height 23
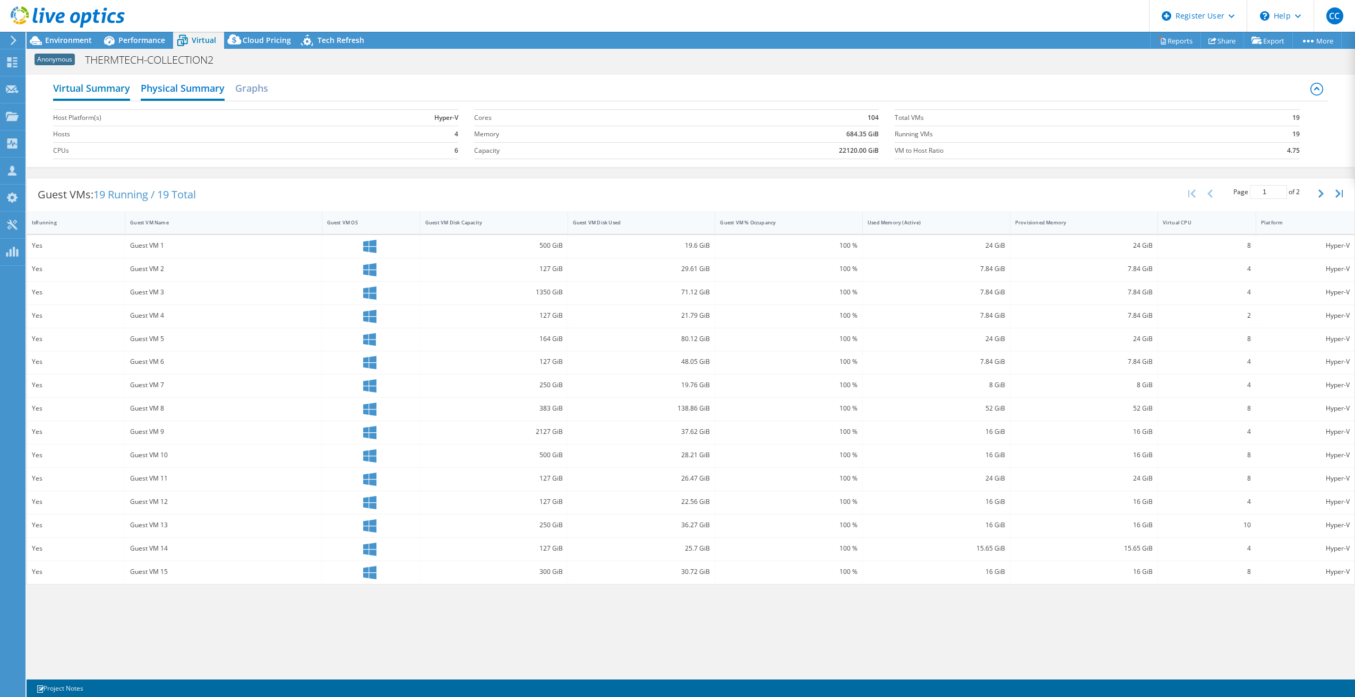
click at [120, 90] on h2 "Virtual Summary" at bounding box center [91, 88] width 77 height 23
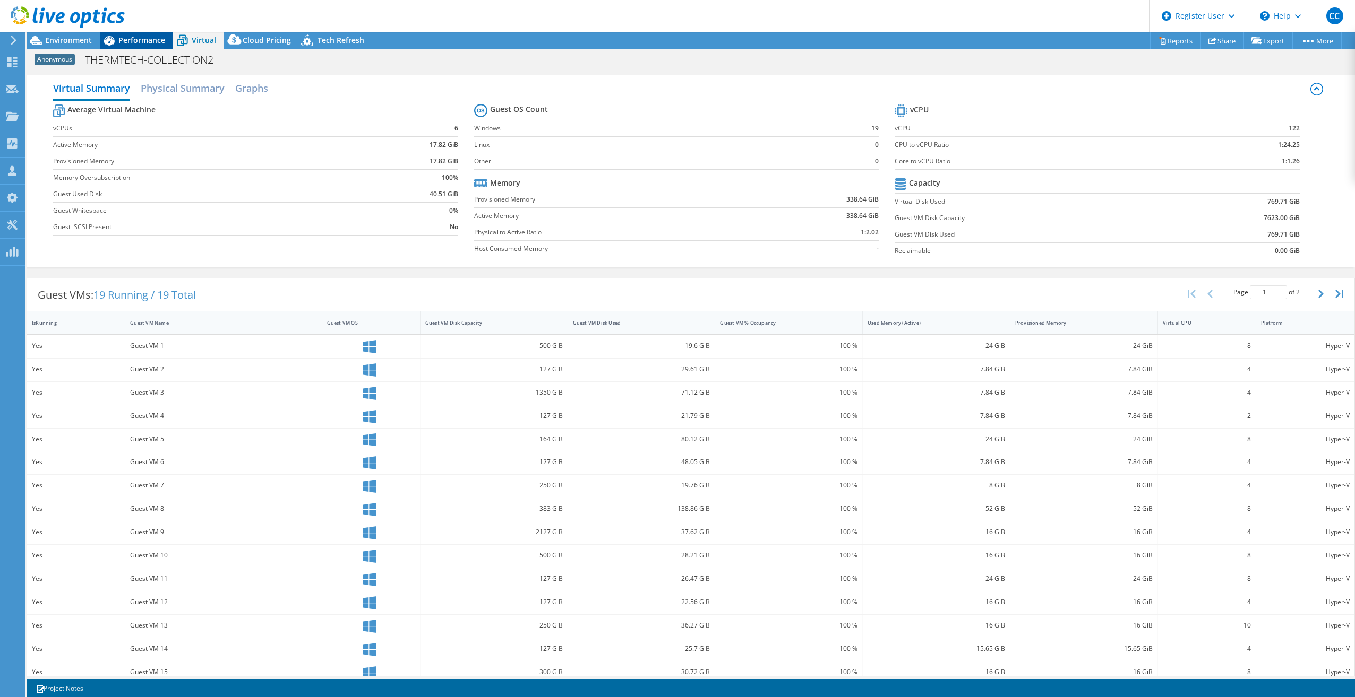
click at [139, 49] on div "Anonymous THERMTECH-COLLECTION2 Print" at bounding box center [691, 59] width 1328 height 21
click at [139, 44] on span "Performance" at bounding box center [141, 40] width 47 height 10
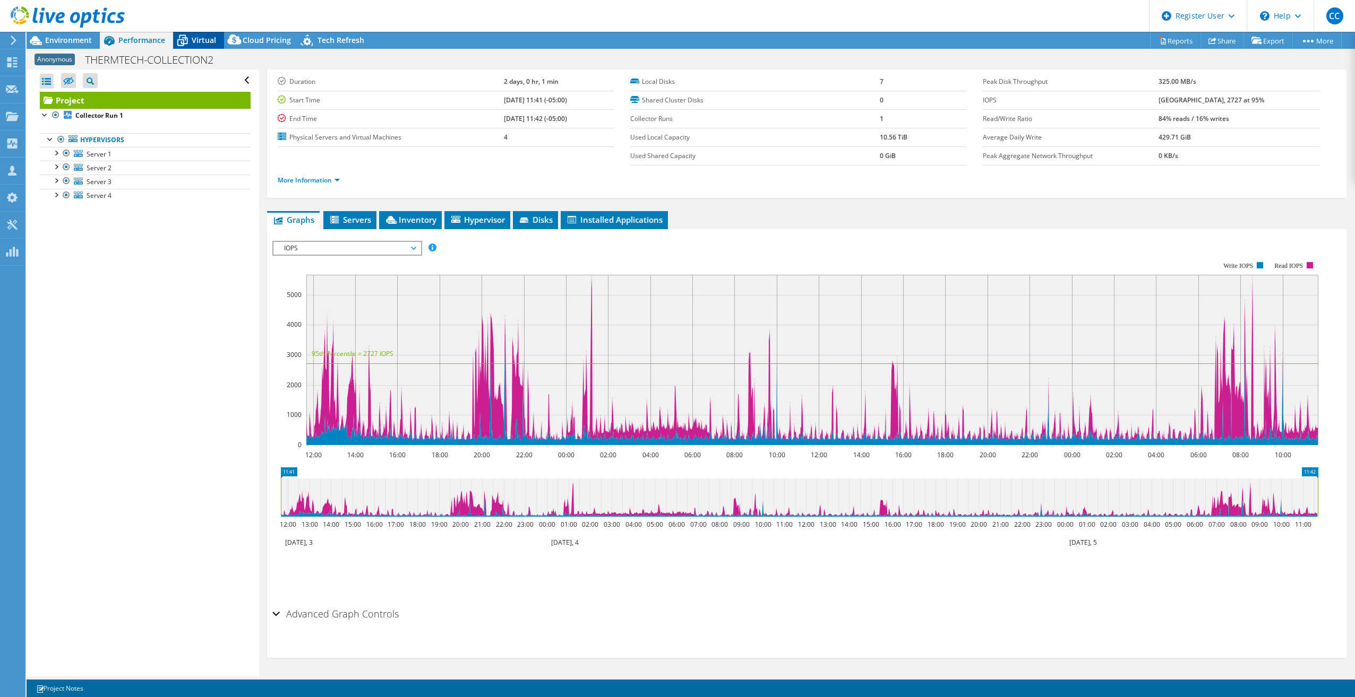
click at [190, 32] on div "CC Dell User Christian Cugno Christian.Cugno@dell.com Dell My Profile Log Out \…" at bounding box center [677, 348] width 1355 height 697
click at [194, 36] on span "Virtual" at bounding box center [204, 40] width 24 height 10
